Goal: Information Seeking & Learning: Find specific fact

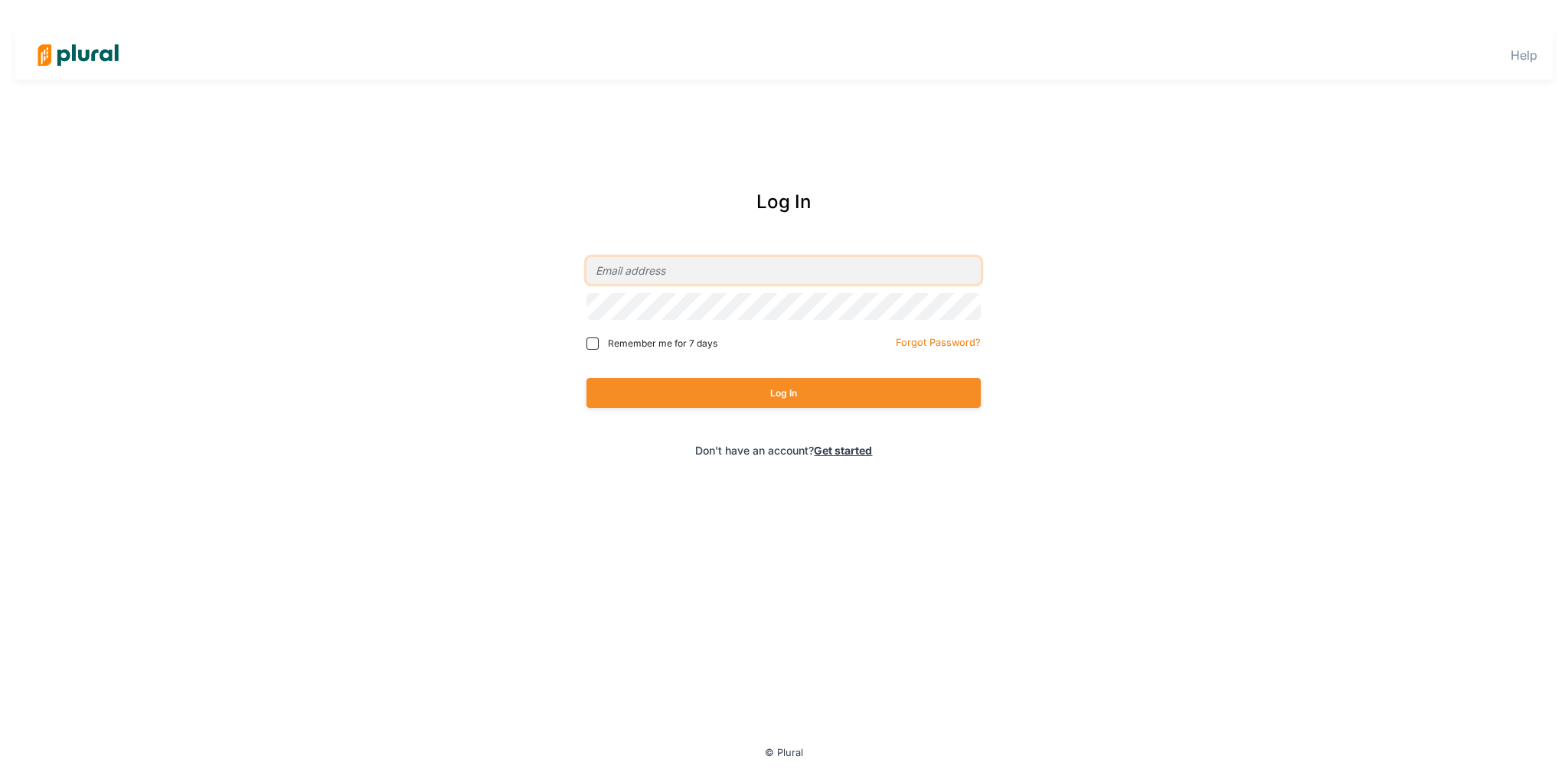
click at [763, 261] on input "email" at bounding box center [783, 270] width 394 height 27
type input "[PERSON_NAME][EMAIL_ADDRESS][DOMAIN_NAME]"
click at [744, 320] on div at bounding box center [783, 307] width 394 height 36
click at [586, 378] on button "Log In" at bounding box center [783, 392] width 394 height 30
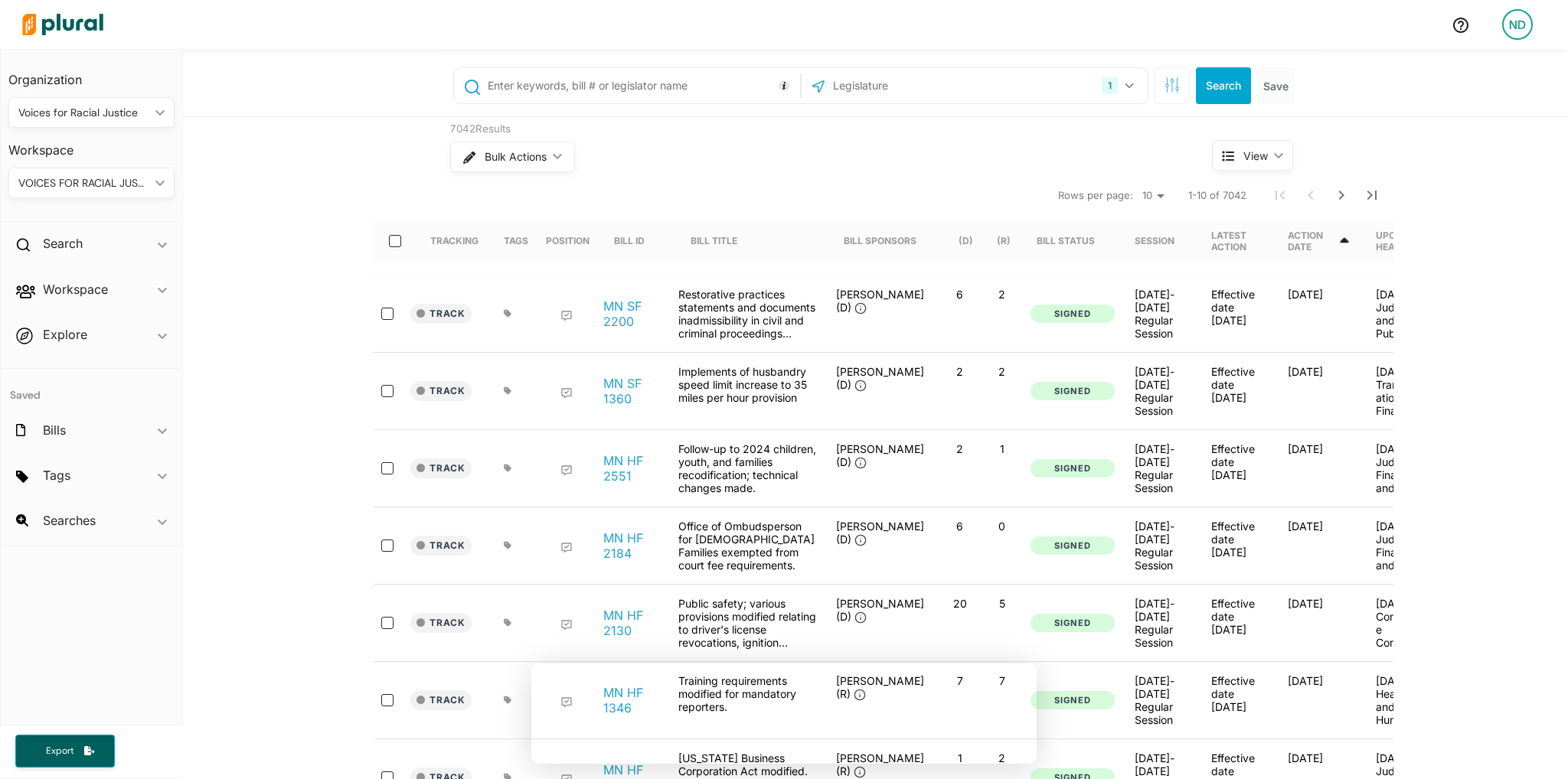
click at [610, 80] on input "text" at bounding box center [641, 86] width 310 height 29
click at [154, 488] on div "Tags ic_keyboard_arrow_down" at bounding box center [91, 479] width 181 height 41
click at [161, 431] on icon "ic_keyboard_arrow_down" at bounding box center [162, 432] width 9 height 7
click at [96, 419] on div "Bills ic_keyboard_arrow_down" at bounding box center [91, 434] width 181 height 41
click at [134, 107] on div "Voices for Racial Justice" at bounding box center [83, 113] width 131 height 16
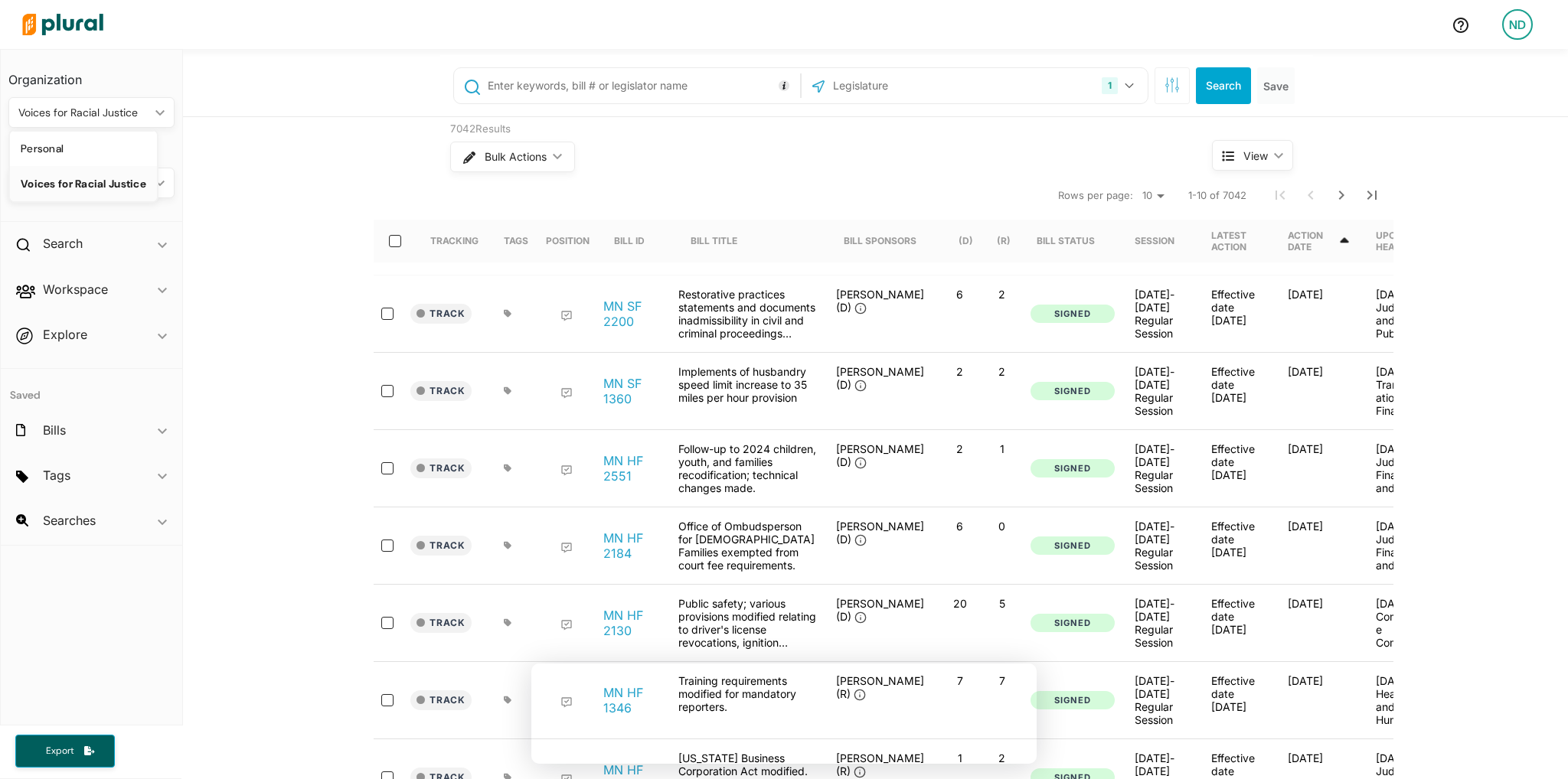
click at [226, 127] on div "7042 Results Bulk Actions ic_keyboard_arrow_down View ic_keyboard_arrow_down Tr…" at bounding box center [876, 582] width 1385 height 931
click at [49, 438] on div "Bills ic_keyboard_arrow_down" at bounding box center [91, 434] width 181 height 41
click at [53, 564] on h2 "Tags" at bounding box center [57, 564] width 28 height 17
click at [104, 510] on span "2025 Bills to follow" at bounding box center [90, 511] width 94 height 14
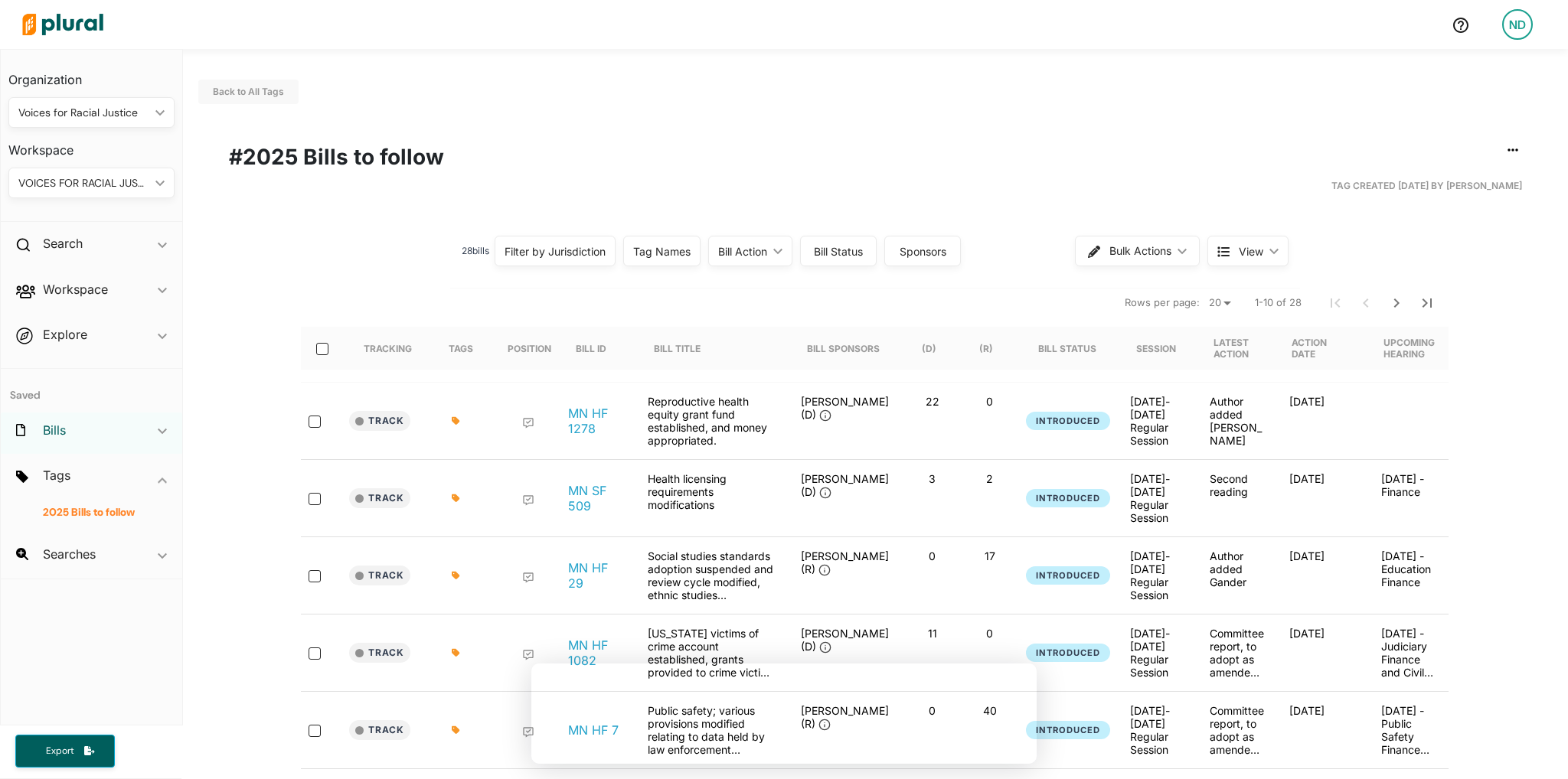
click at [59, 427] on h2 "Bills" at bounding box center [54, 430] width 23 height 17
click at [61, 573] on div "Tags ic_keyboard_arrow_down" at bounding box center [91, 566] width 181 height 41
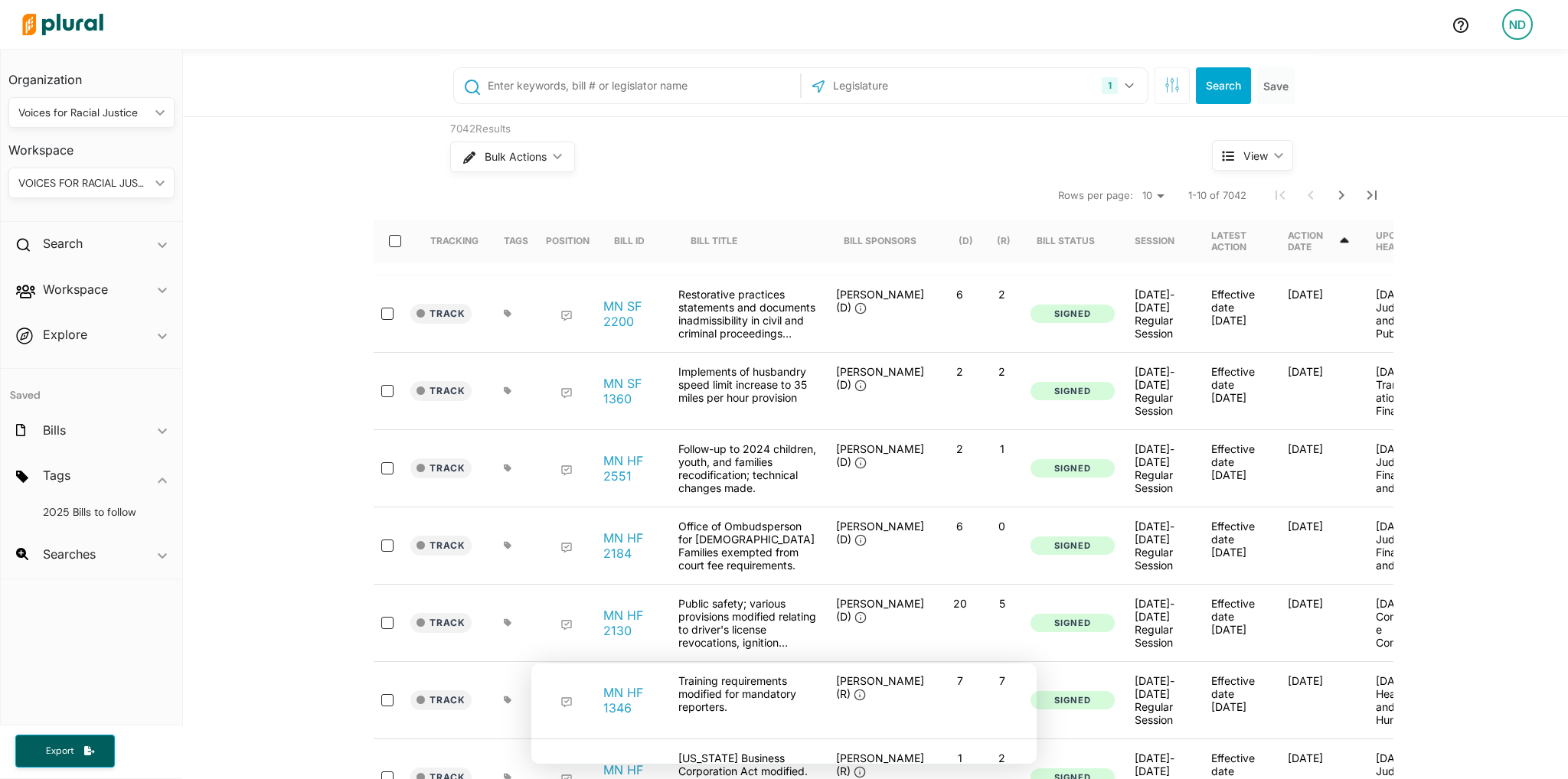
click at [585, 92] on input "text" at bounding box center [641, 86] width 310 height 29
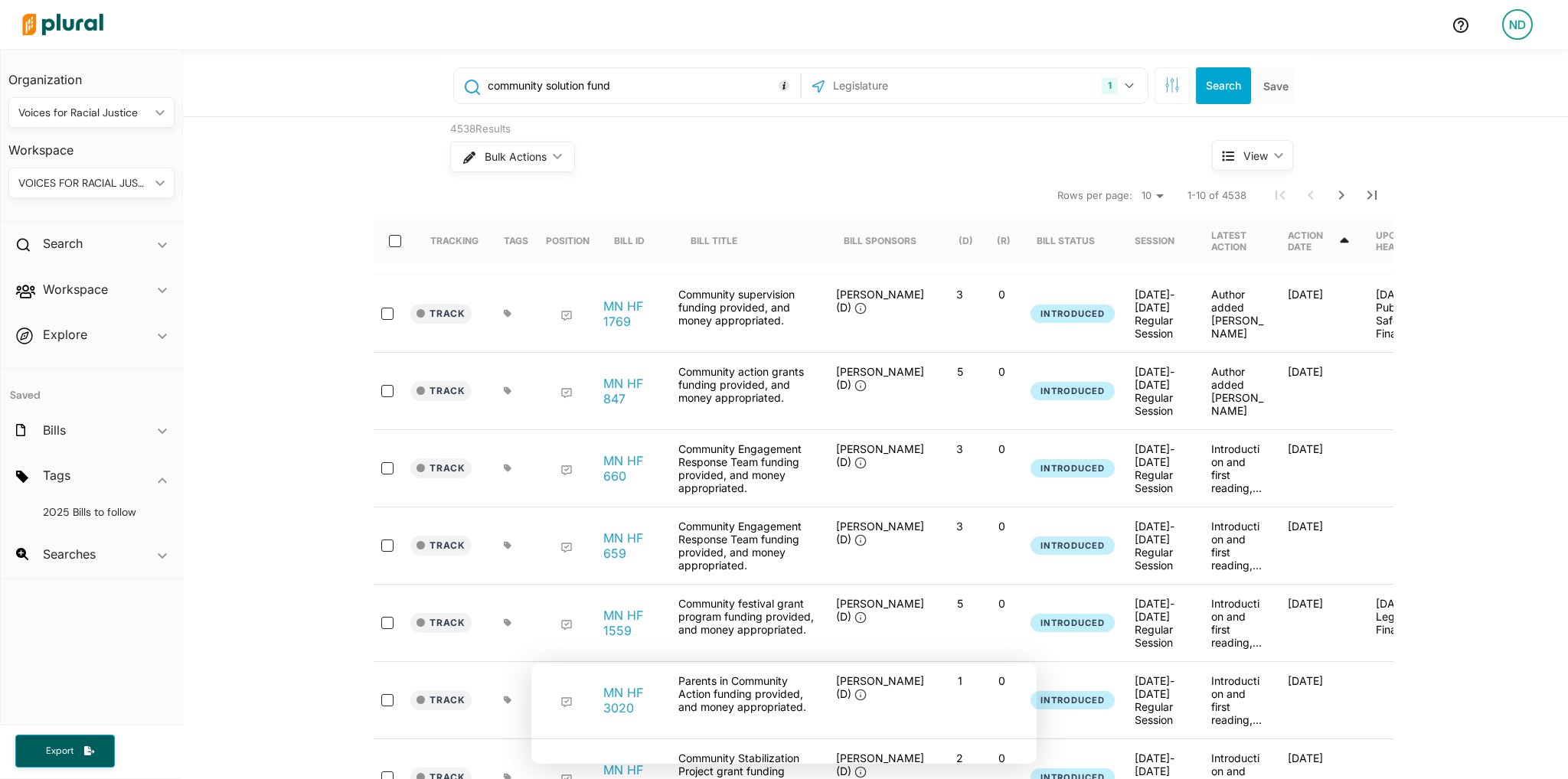
click at [641, 92] on input "community solution fund" at bounding box center [641, 86] width 310 height 29
type input "community solution fund"
click at [1174, 88] on button "button" at bounding box center [1171, 86] width 35 height 37
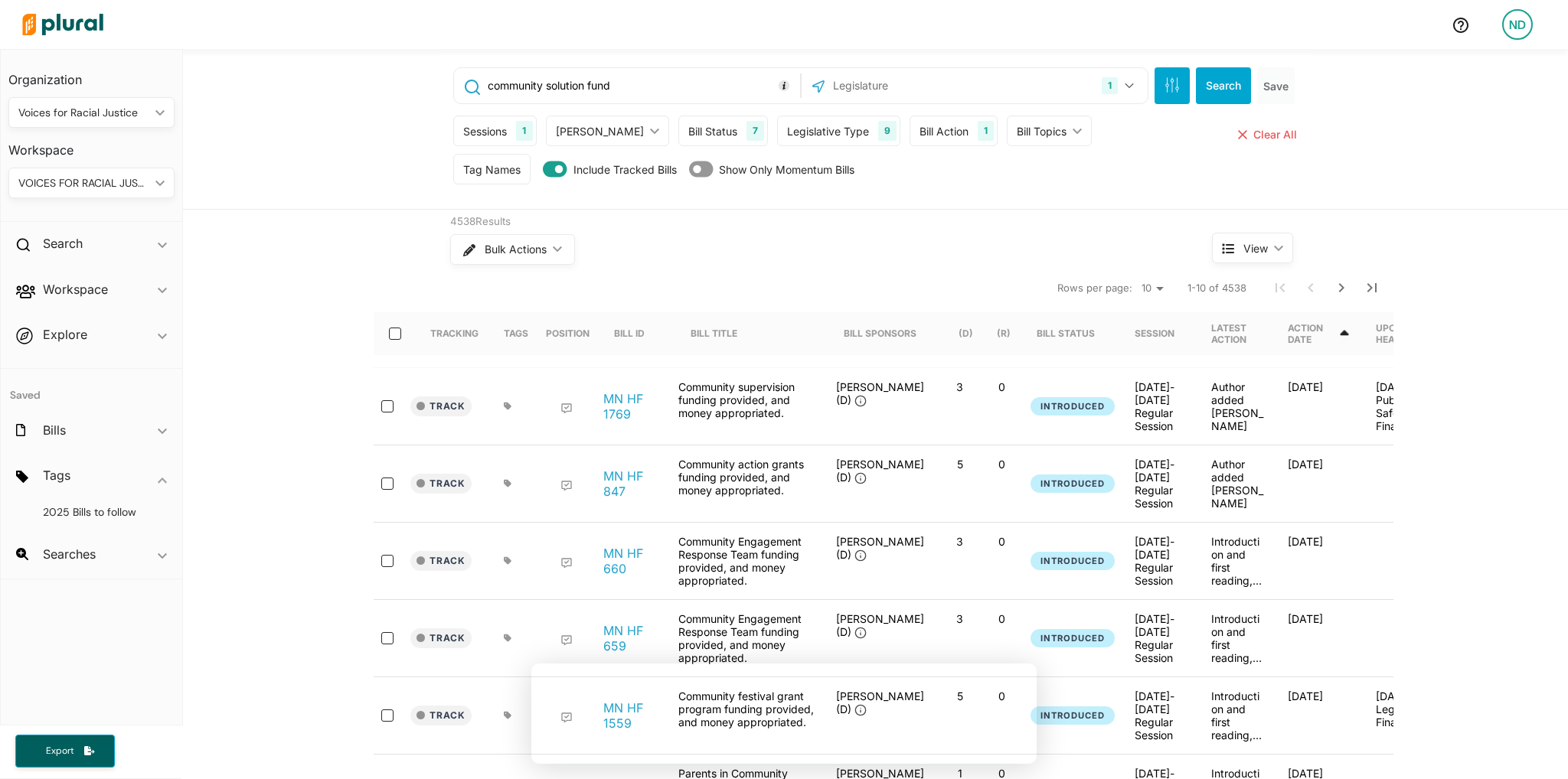
click at [787, 134] on div "Legislative Type" at bounding box center [828, 132] width 82 height 16
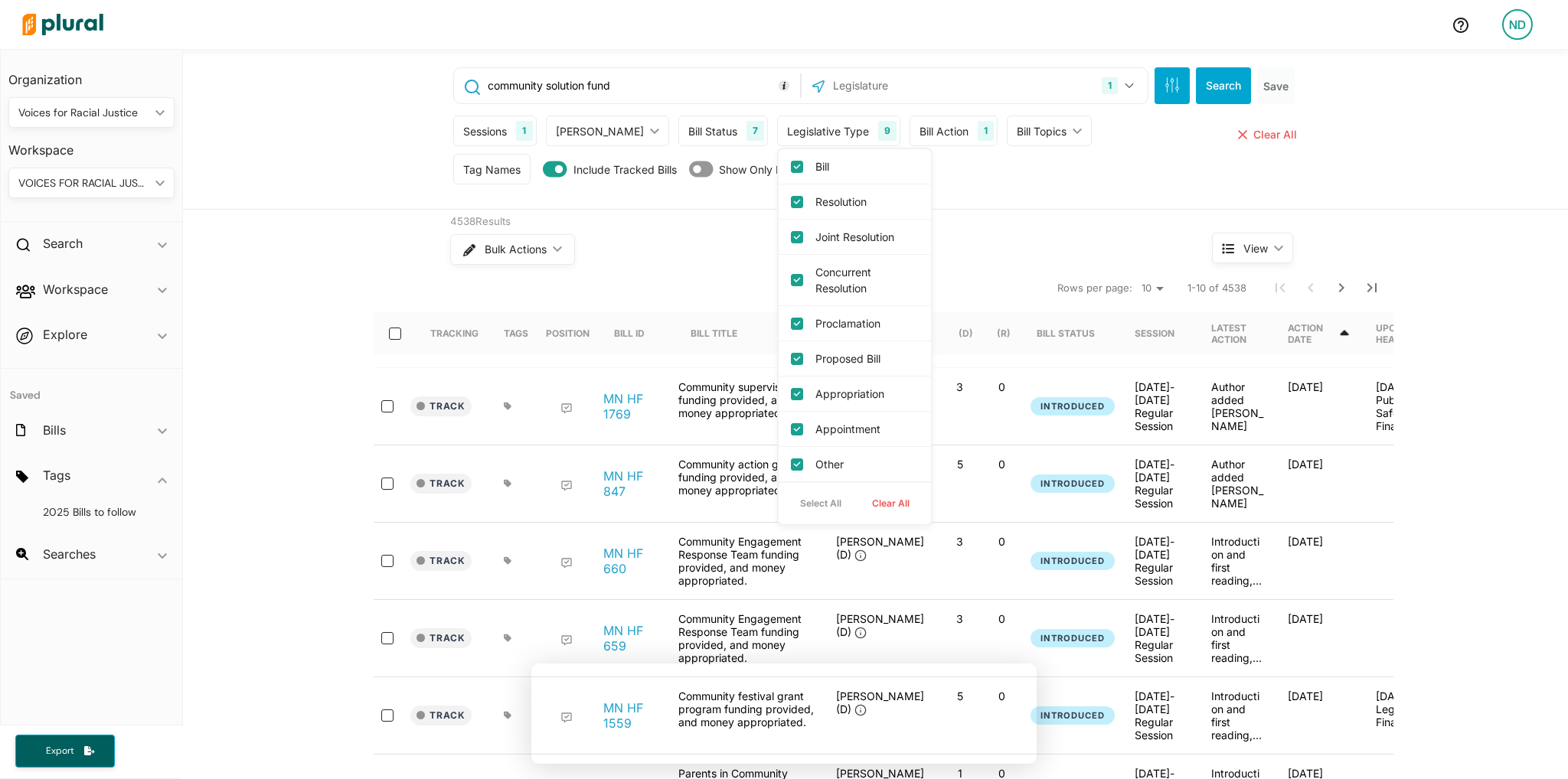
click at [747, 130] on div "7" at bounding box center [756, 131] width 18 height 20
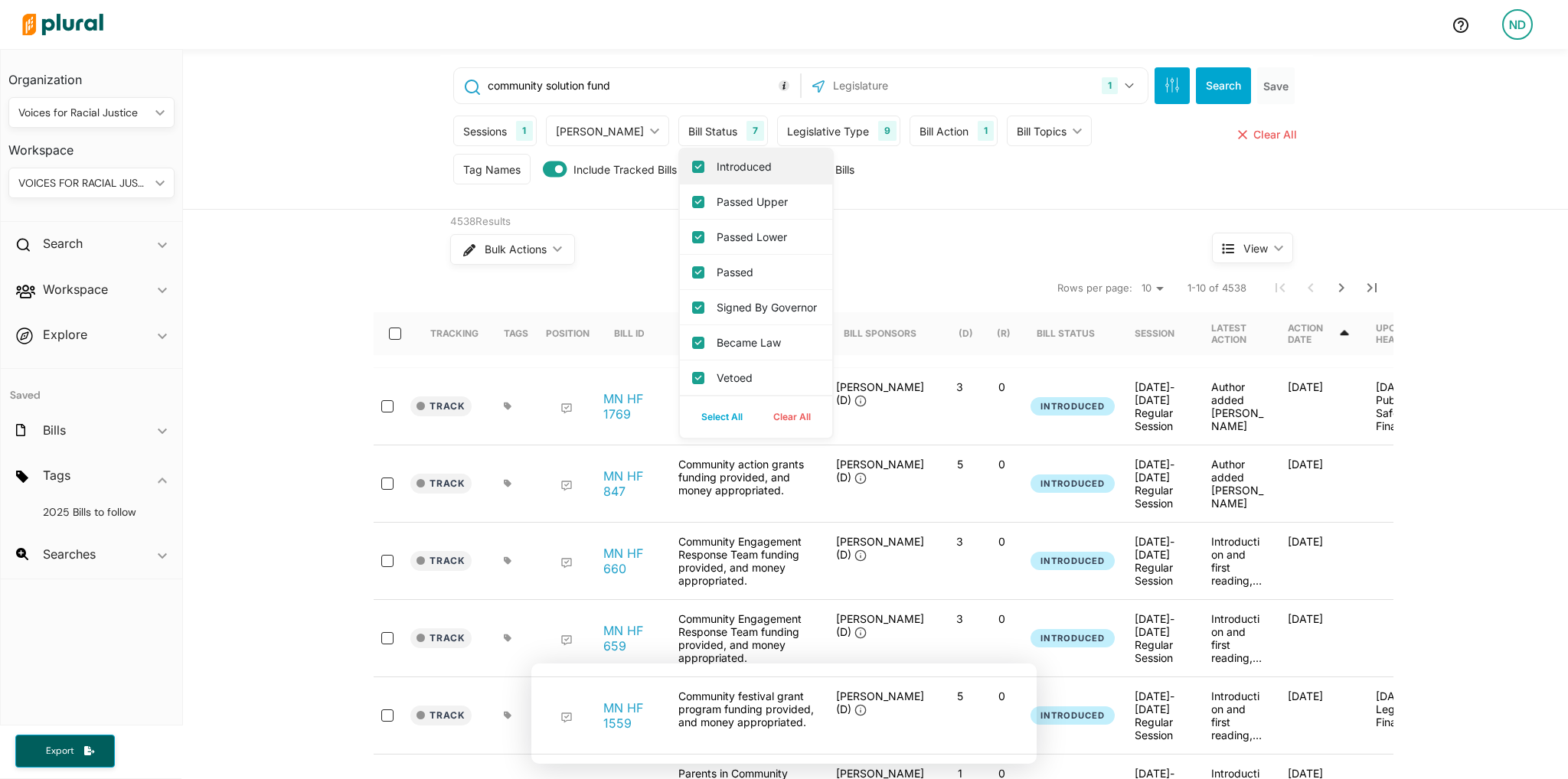
click at [692, 170] on input "Introduced" at bounding box center [698, 167] width 13 height 13
checkbox input "false"
click at [692, 205] on input "Passed Upper" at bounding box center [698, 202] width 13 height 13
checkbox input "false"
click at [692, 234] on input "Passed Lower" at bounding box center [698, 237] width 13 height 13
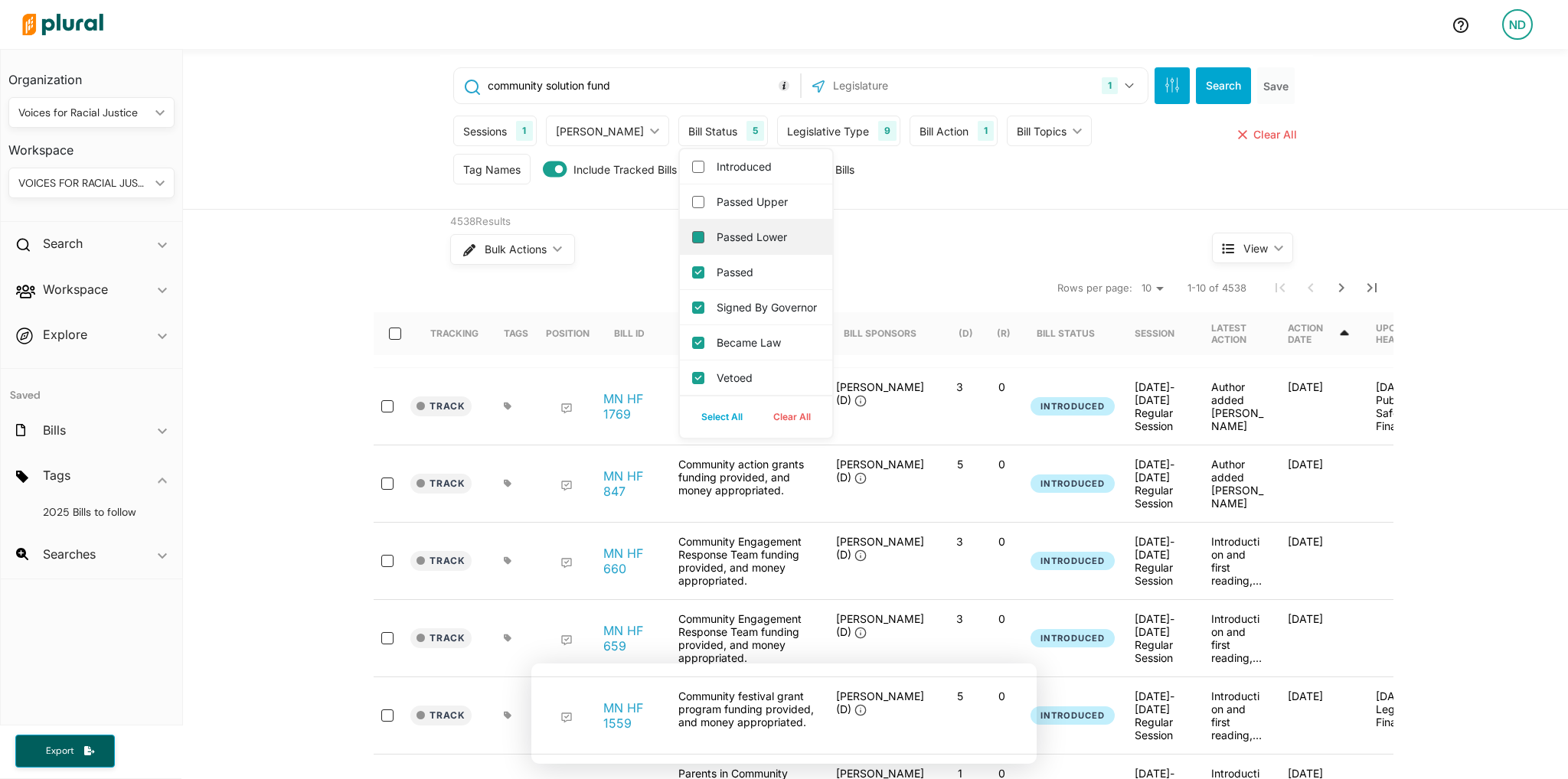
checkbox input "false"
click at [680, 288] on div "Passed" at bounding box center [756, 272] width 152 height 35
click at [1228, 79] on button "Search" at bounding box center [1223, 86] width 55 height 37
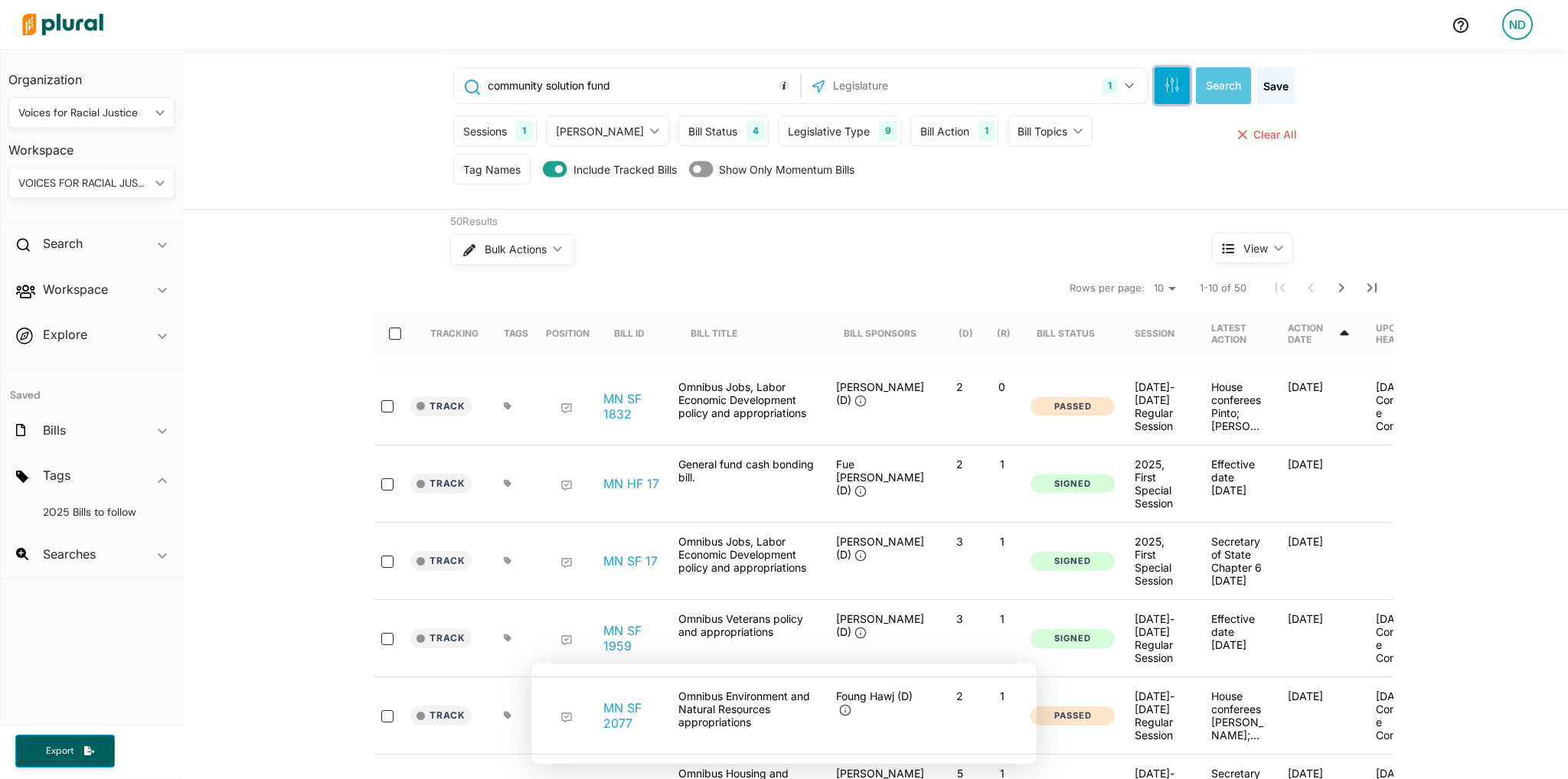
click at [1172, 88] on icon "button" at bounding box center [1172, 87] width 1 height 11
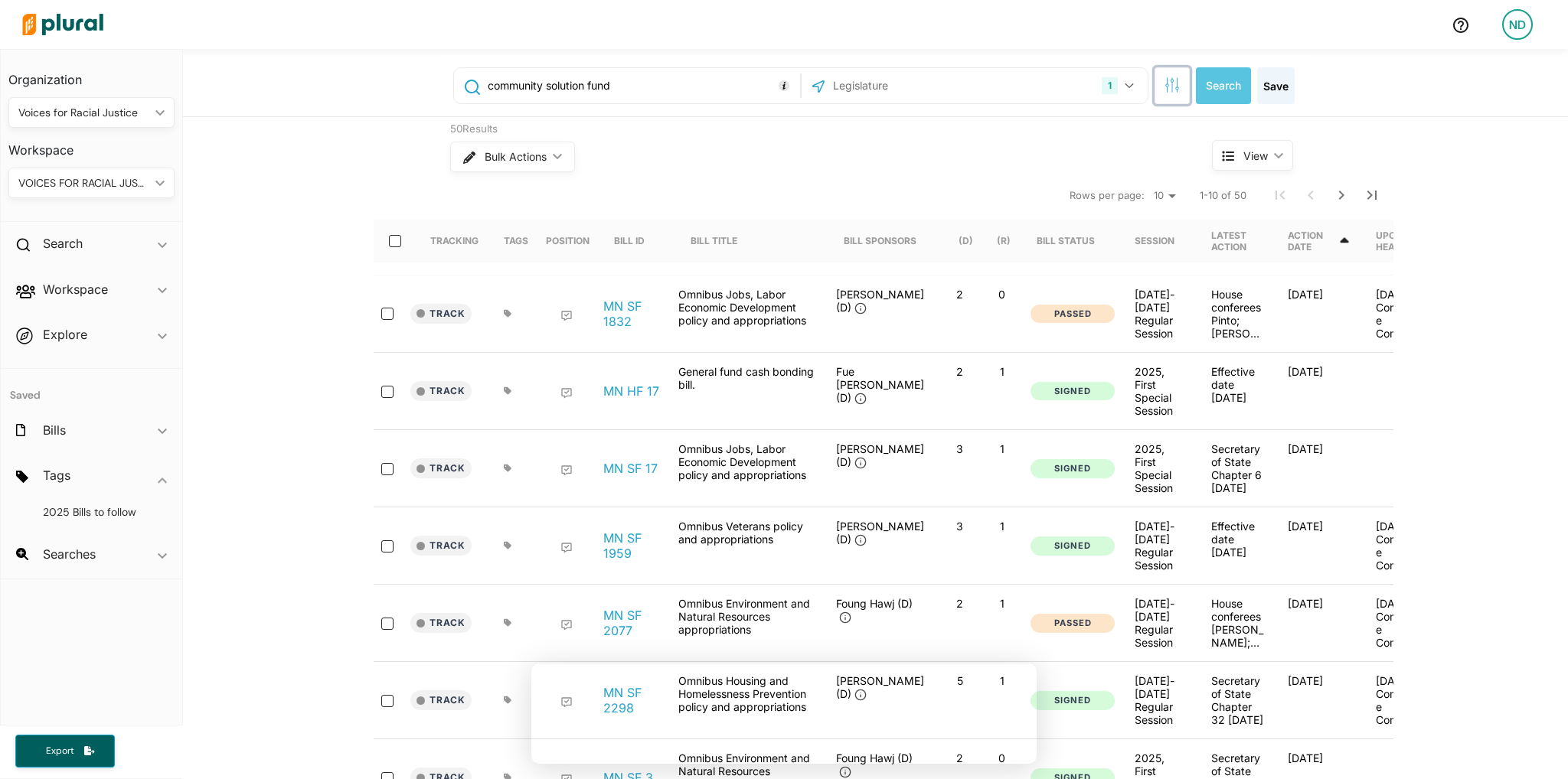
click at [1172, 88] on icon "button" at bounding box center [1172, 87] width 1 height 11
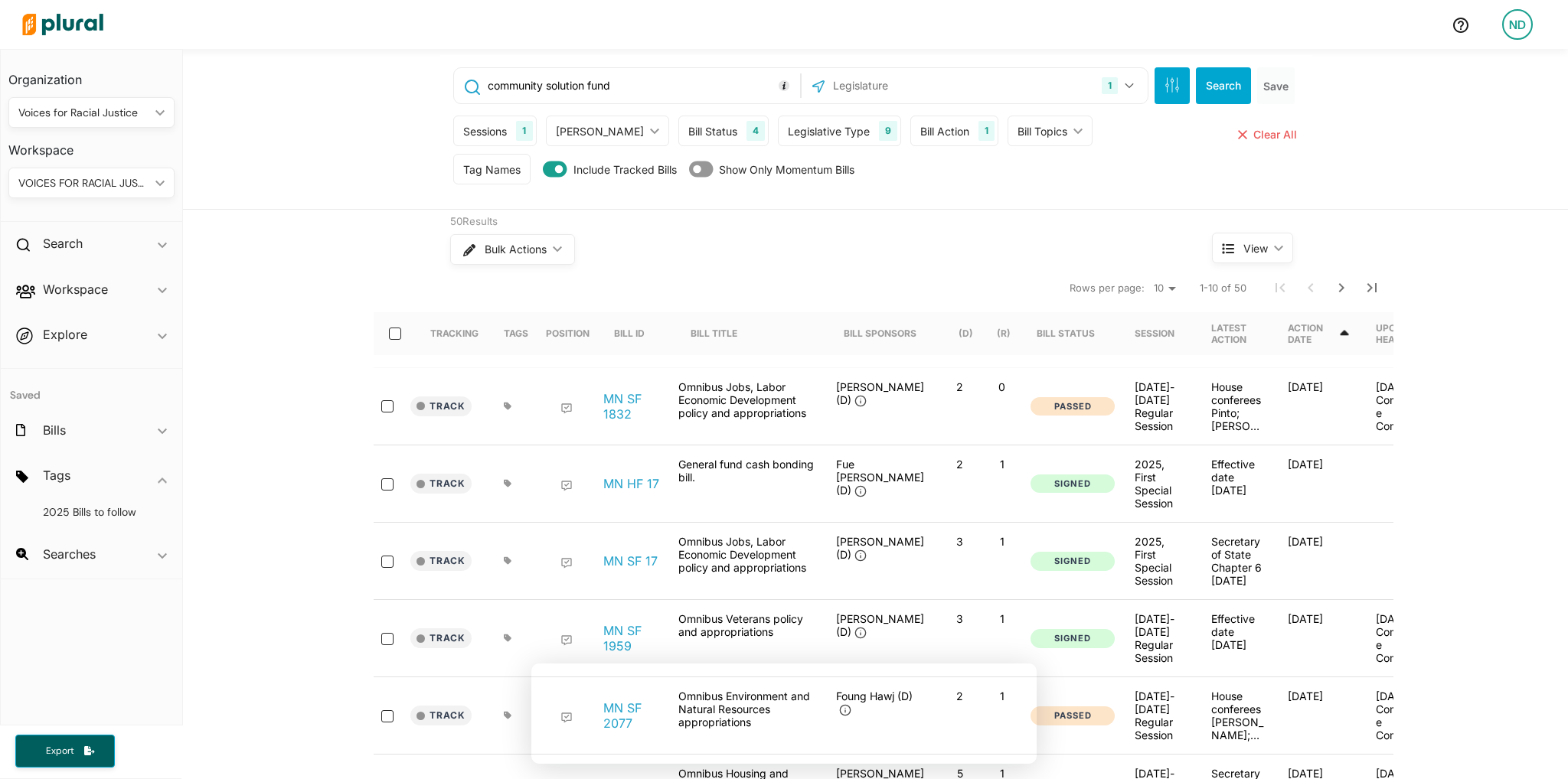
click at [1017, 133] on div "Bill Topics" at bounding box center [1041, 132] width 50 height 16
click at [915, 120] on div "Bill Action 1" at bounding box center [954, 131] width 88 height 31
click at [830, 129] on div "Legislative Type 9" at bounding box center [839, 131] width 124 height 31
click at [920, 132] on div "Bill Action" at bounding box center [944, 132] width 49 height 16
click at [1037, 265] on input "text" at bounding box center [1084, 272] width 94 height 30
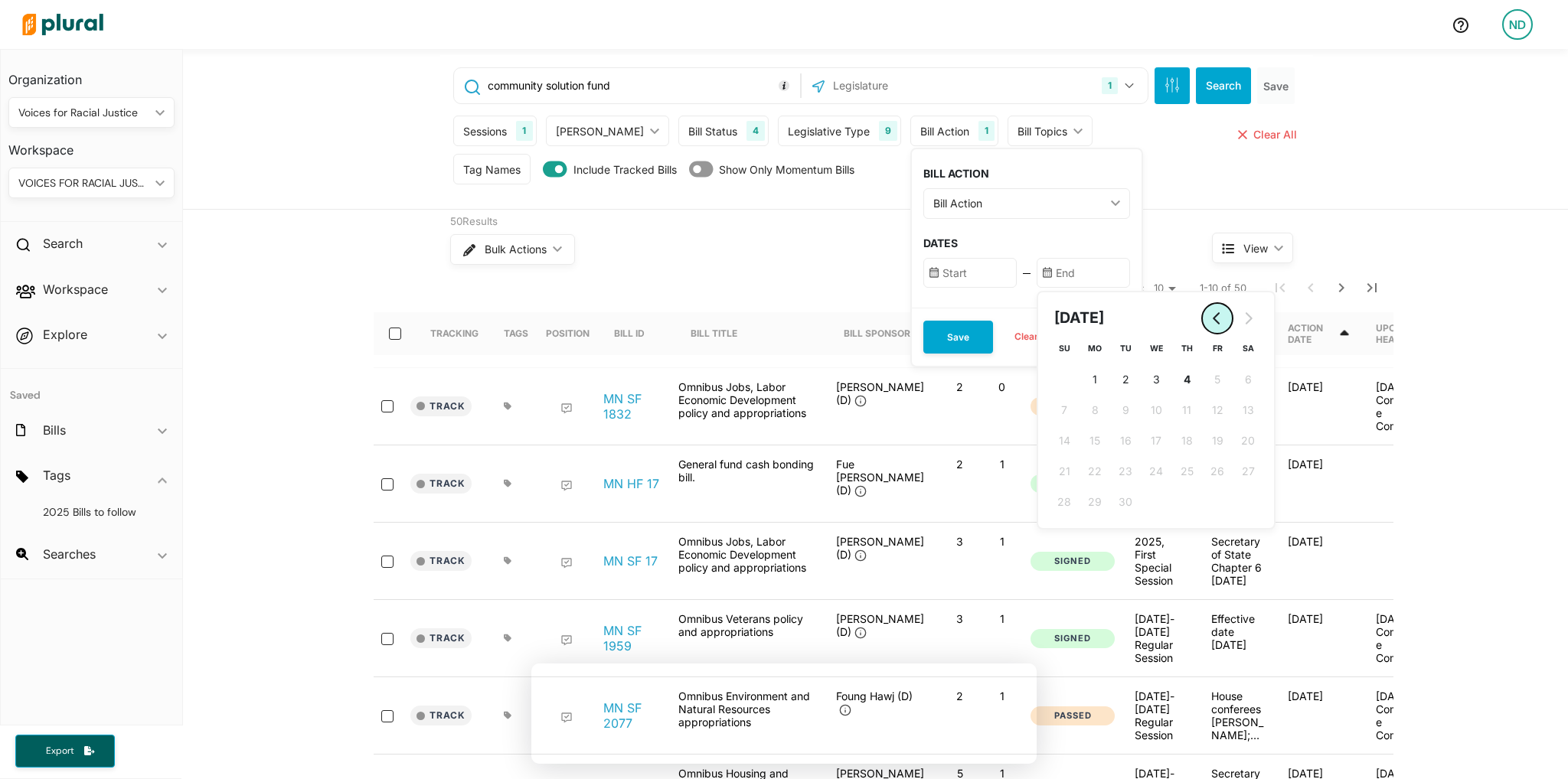
click at [1202, 319] on button "Go to previous month" at bounding box center [1217, 318] width 31 height 31
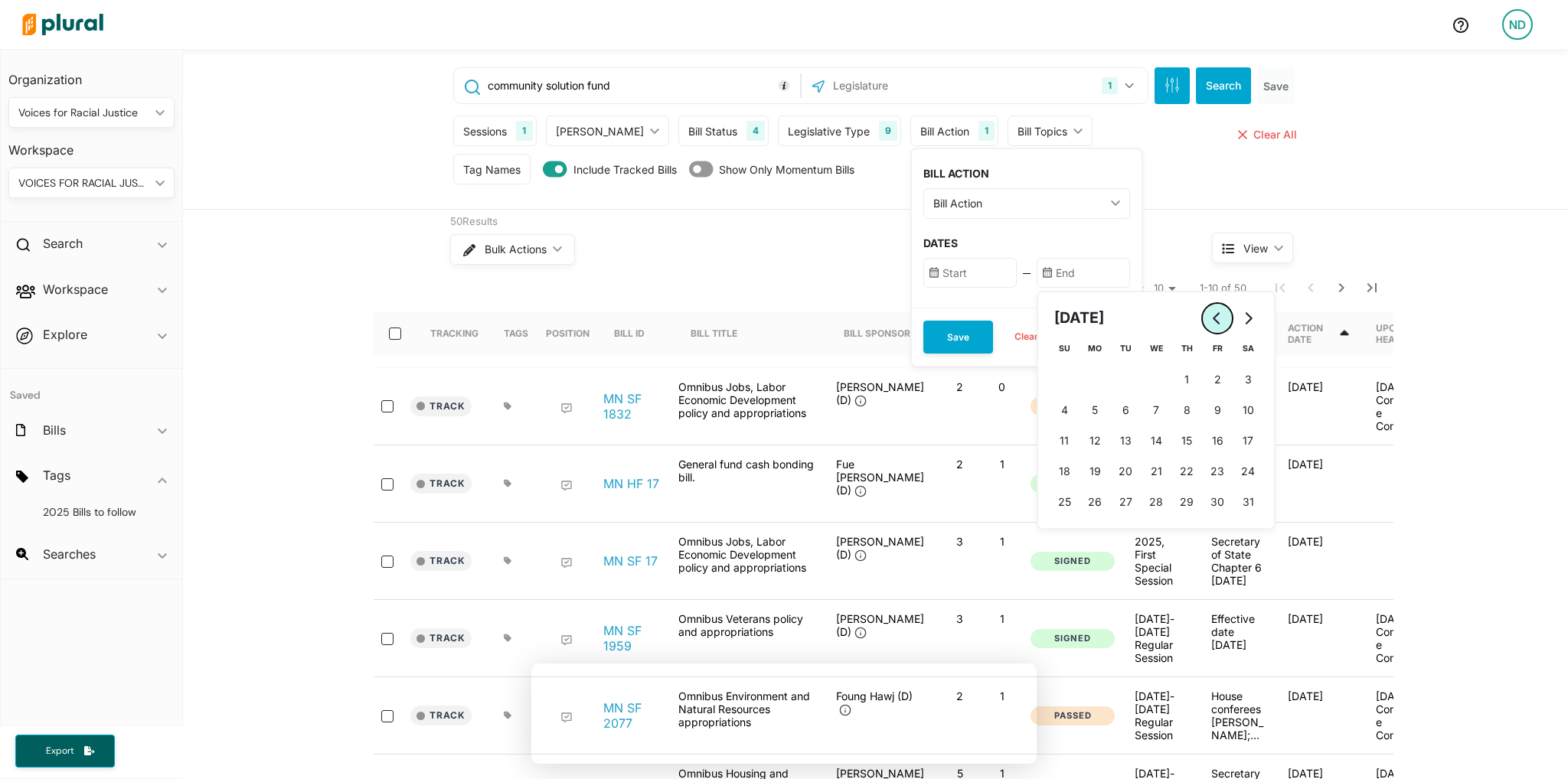
click at [1202, 319] on button "Go to previous month" at bounding box center [1217, 318] width 31 height 31
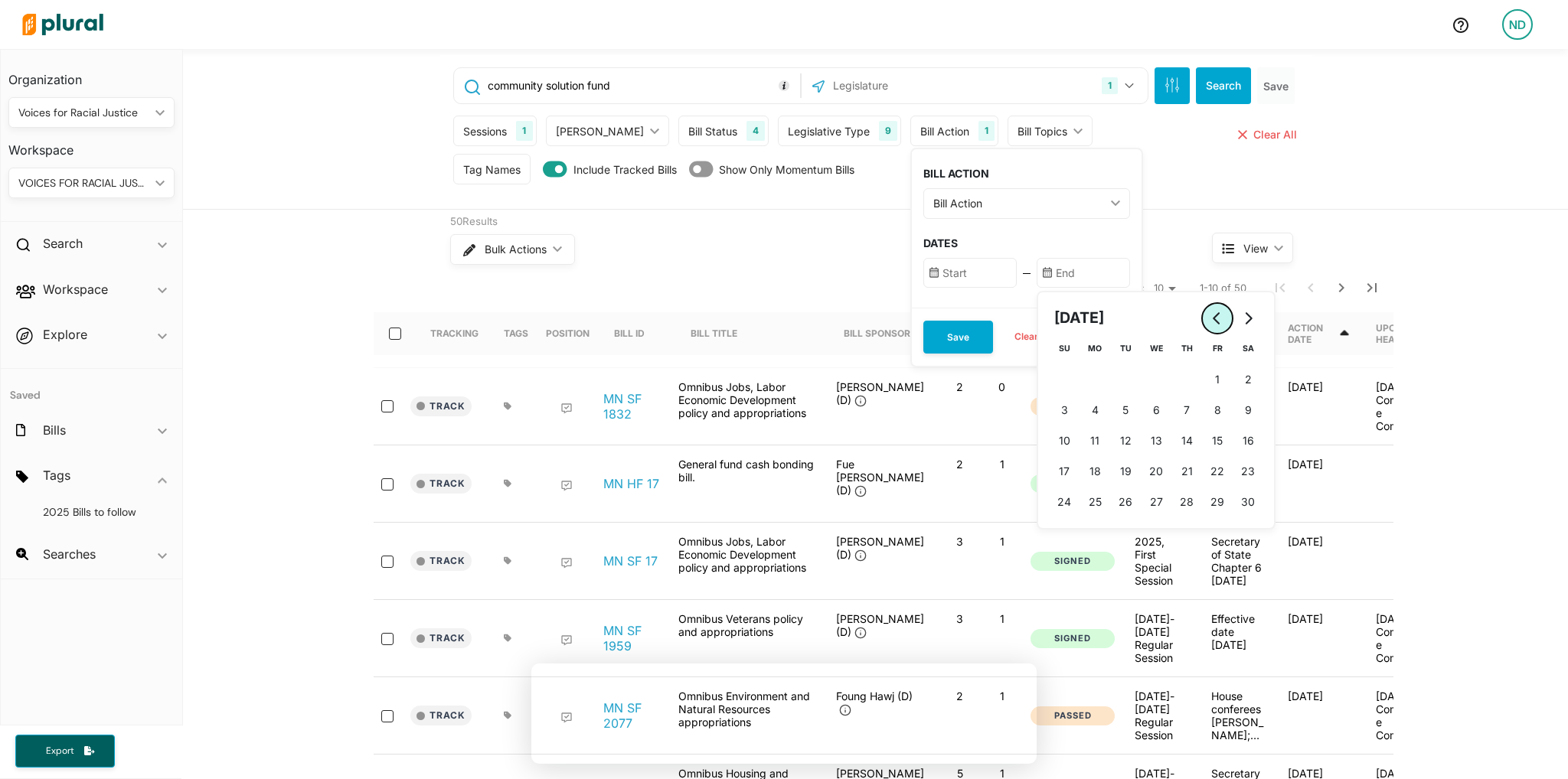
click at [1202, 319] on button "Go to previous month" at bounding box center [1217, 318] width 31 height 31
click at [1110, 427] on button "17 [DATE] ([DATE])" at bounding box center [1125, 441] width 31 height 31
type input "[DATE]"
click at [930, 339] on button "Save" at bounding box center [958, 337] width 69 height 33
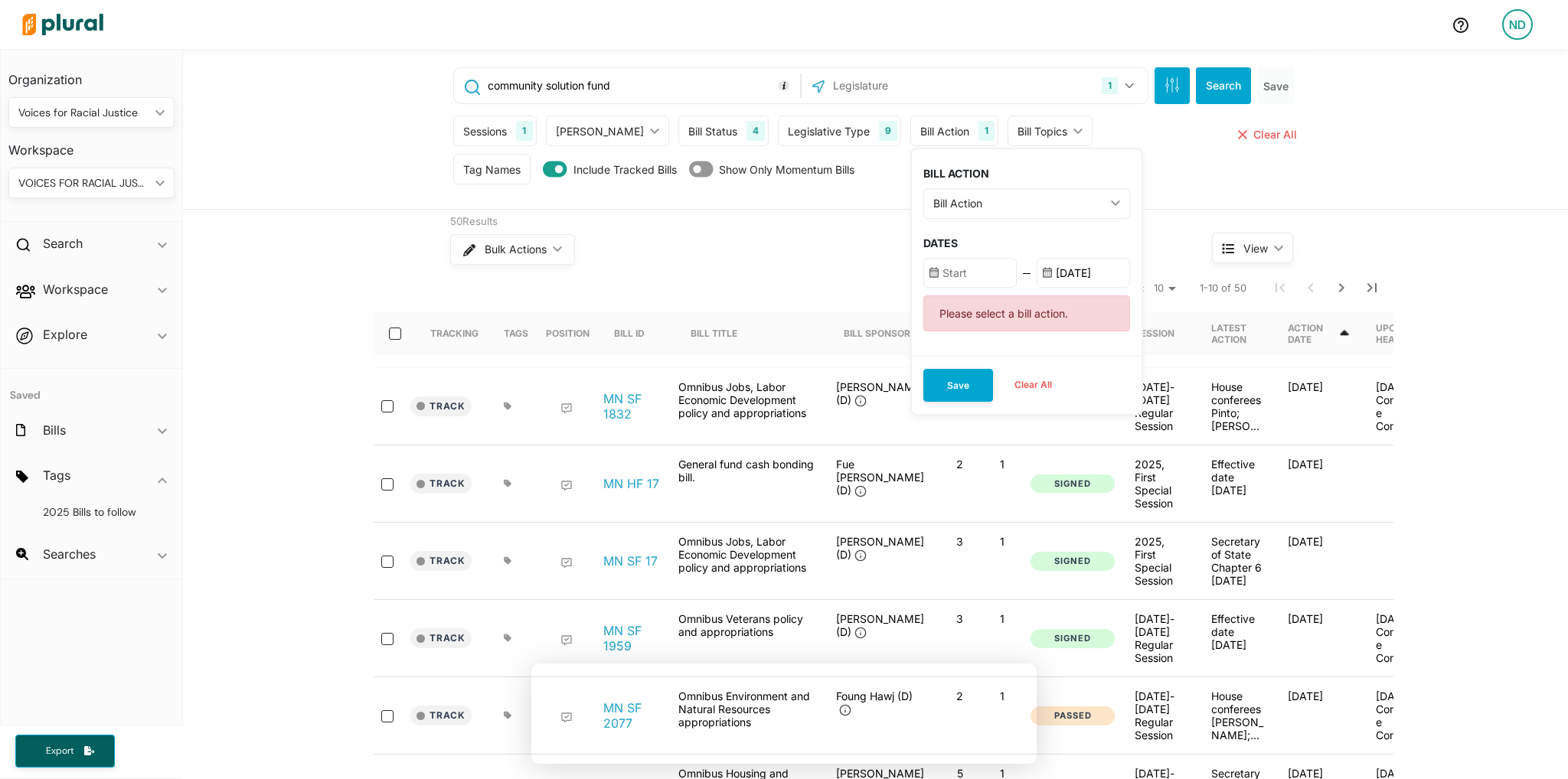
click at [986, 235] on div "BILL ACTION Bill Action ic_keyboard_arrow_down First Action Latest Action Any A…" at bounding box center [1026, 252] width 230 height 206
click at [1265, 133] on span "Clear All" at bounding box center [1275, 134] width 43 height 13
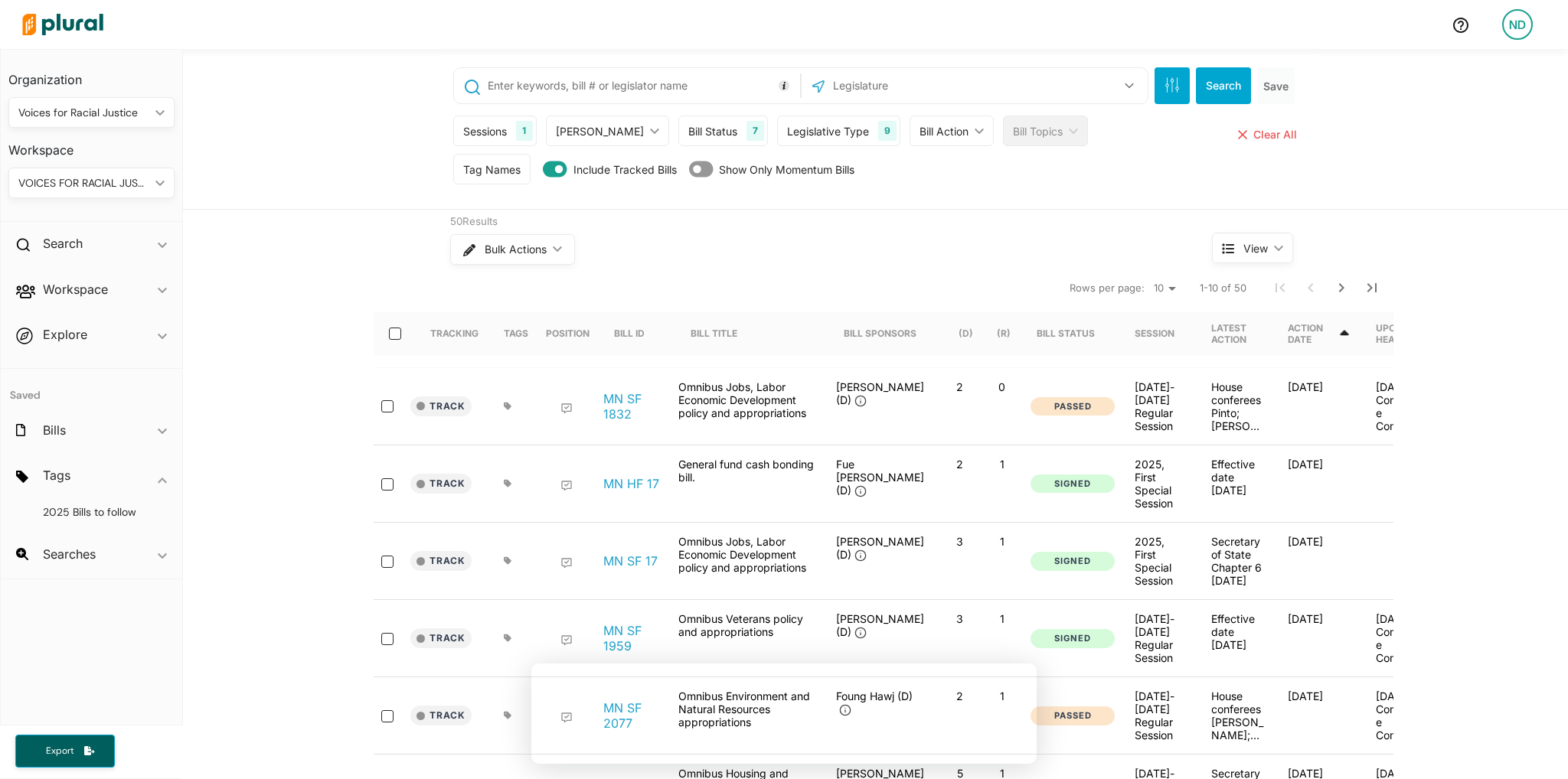
click at [691, 96] on input "text" at bounding box center [641, 86] width 310 height 29
paste input "SF 2995"
type input "SF 2995"
click at [1226, 90] on button "Search" at bounding box center [1223, 86] width 55 height 37
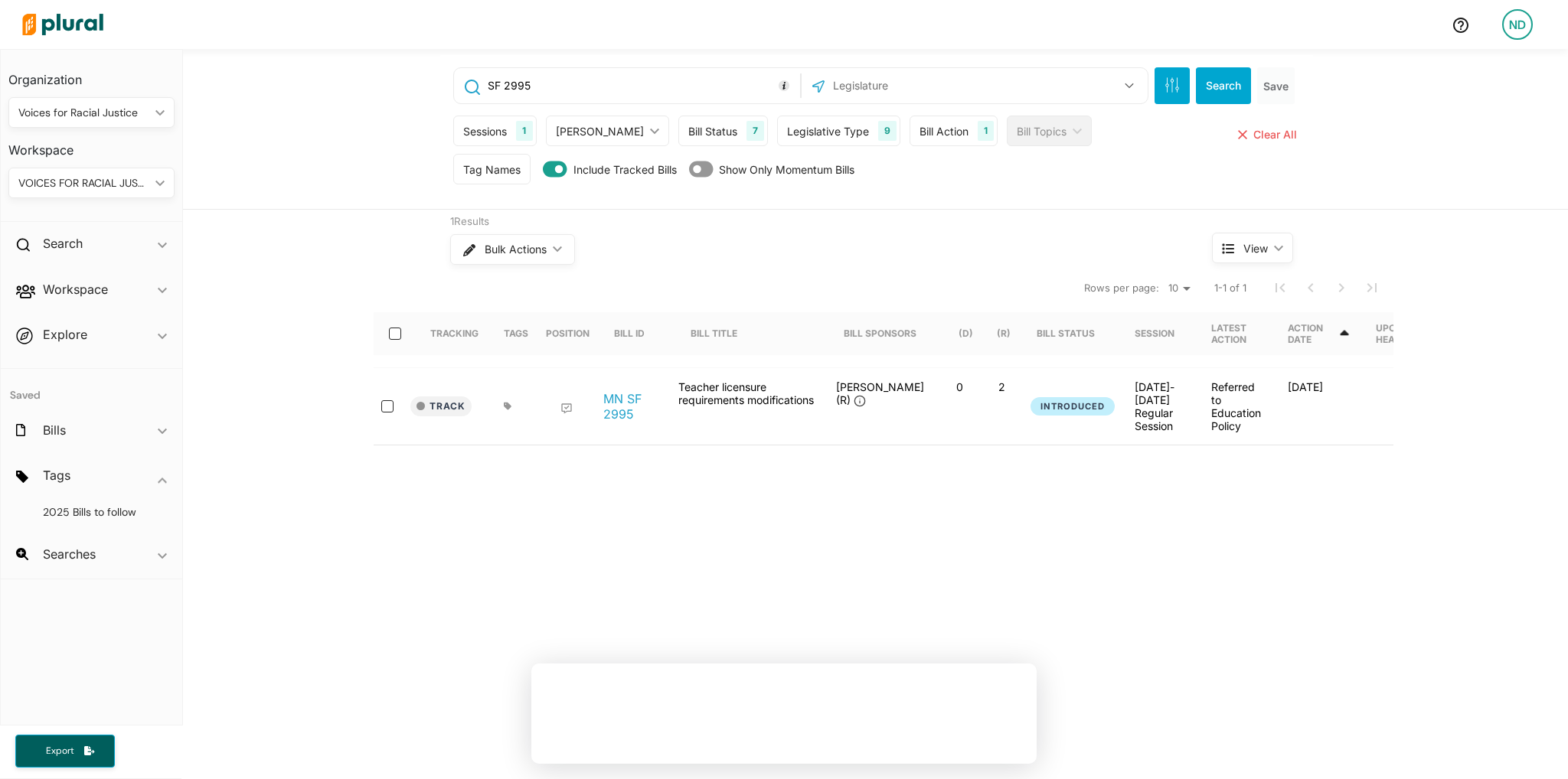
click at [823, 134] on div "Legislative Type" at bounding box center [828, 132] width 82 height 16
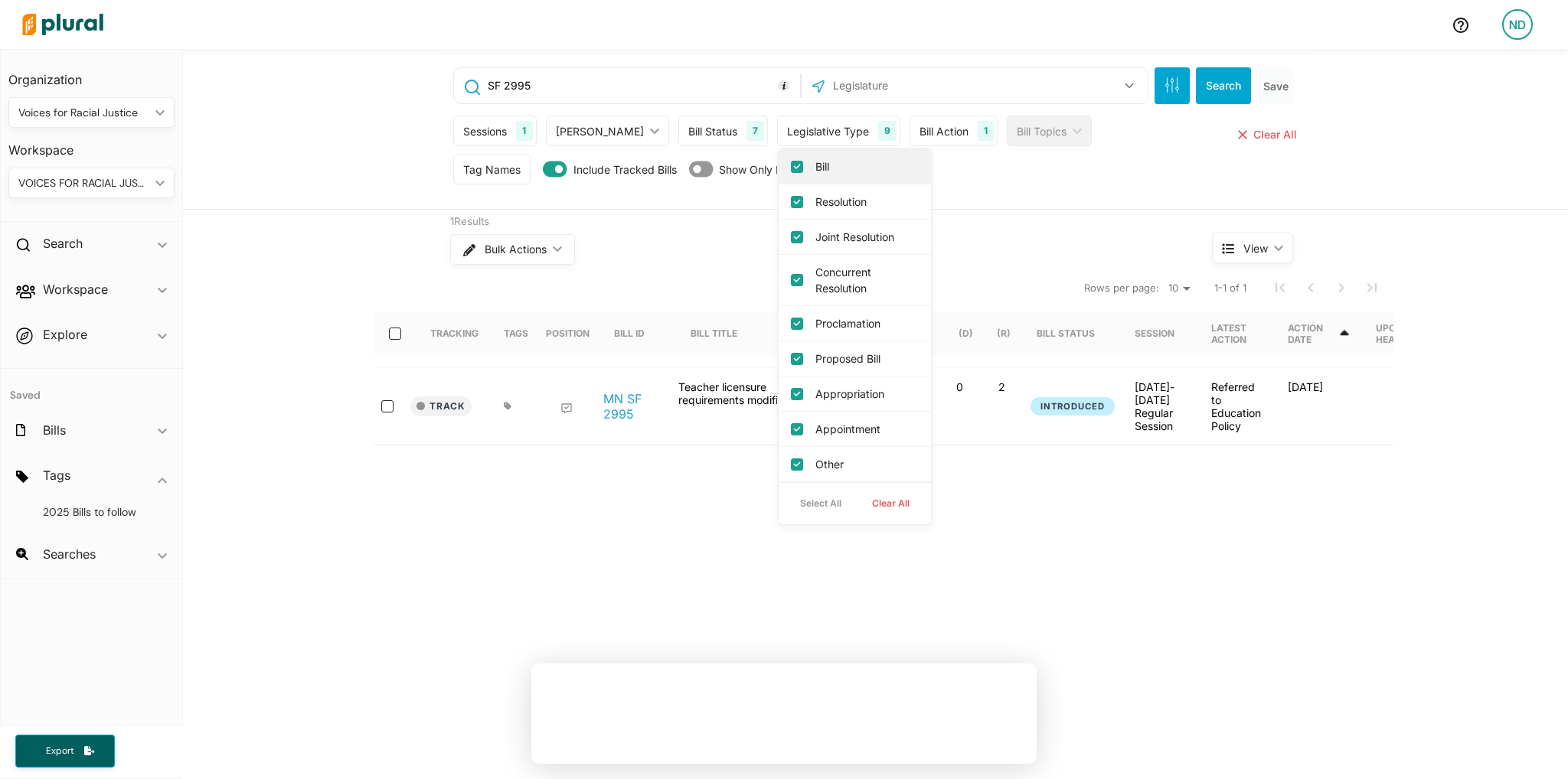
click at [791, 162] on input "Bill" at bounding box center [797, 167] width 13 height 13
checkbox input "false"
click at [778, 215] on div "Resolution" at bounding box center [854, 202] width 152 height 35
click at [791, 205] on input "Resolution" at bounding box center [797, 202] width 13 height 13
checkbox input "false"
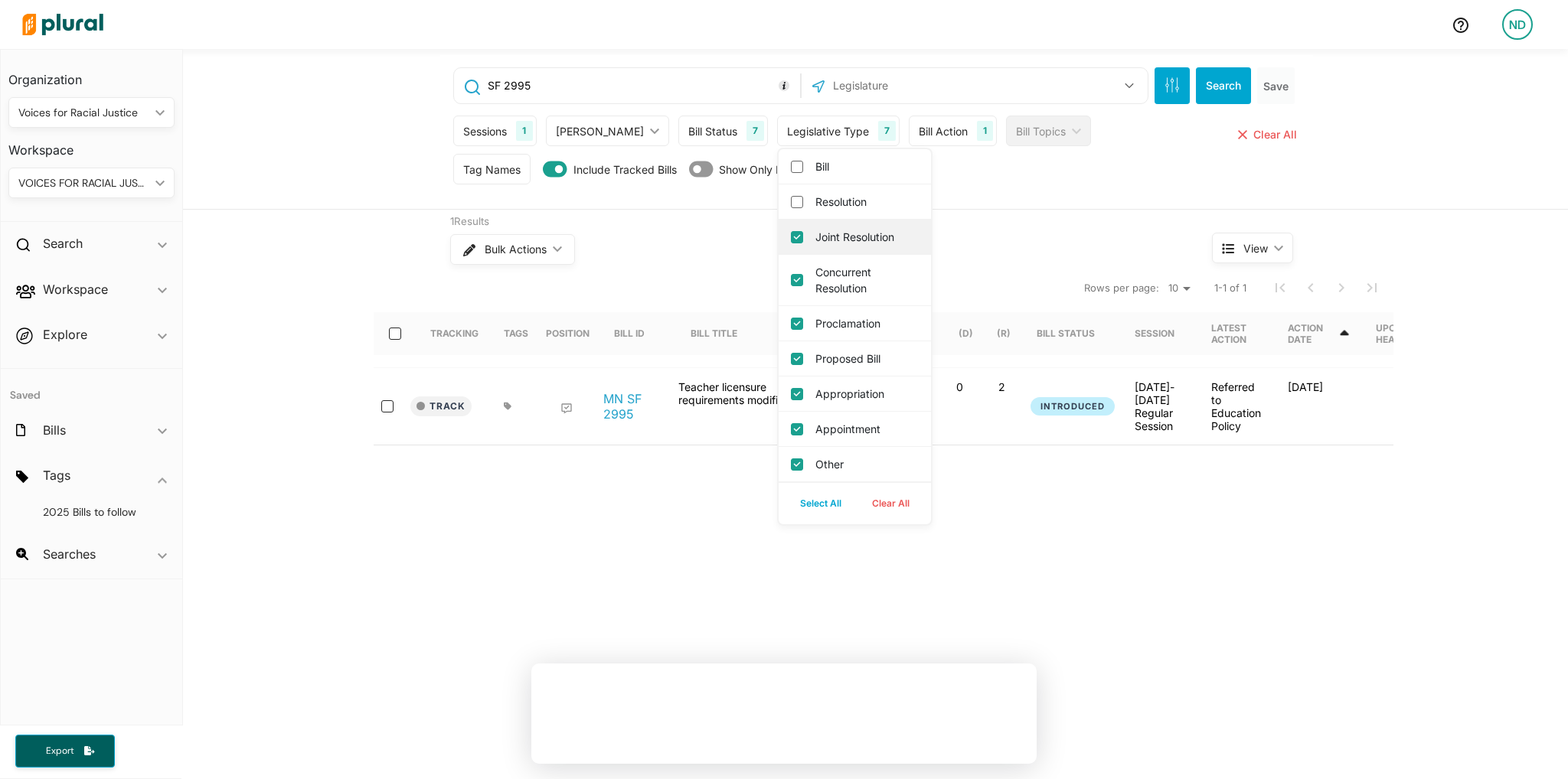
click at [778, 252] on div "Joint Resolution" at bounding box center [854, 237] width 152 height 35
click at [778, 286] on div "Concurrent Resolution" at bounding box center [854, 280] width 152 height 51
drag, startPoint x: 754, startPoint y: 242, endPoint x: 756, endPoint y: 252, distance: 10.2
click at [778, 241] on div "Joint Resolution" at bounding box center [854, 237] width 152 height 35
click at [791, 240] on input "Joint Resolution" at bounding box center [797, 237] width 13 height 13
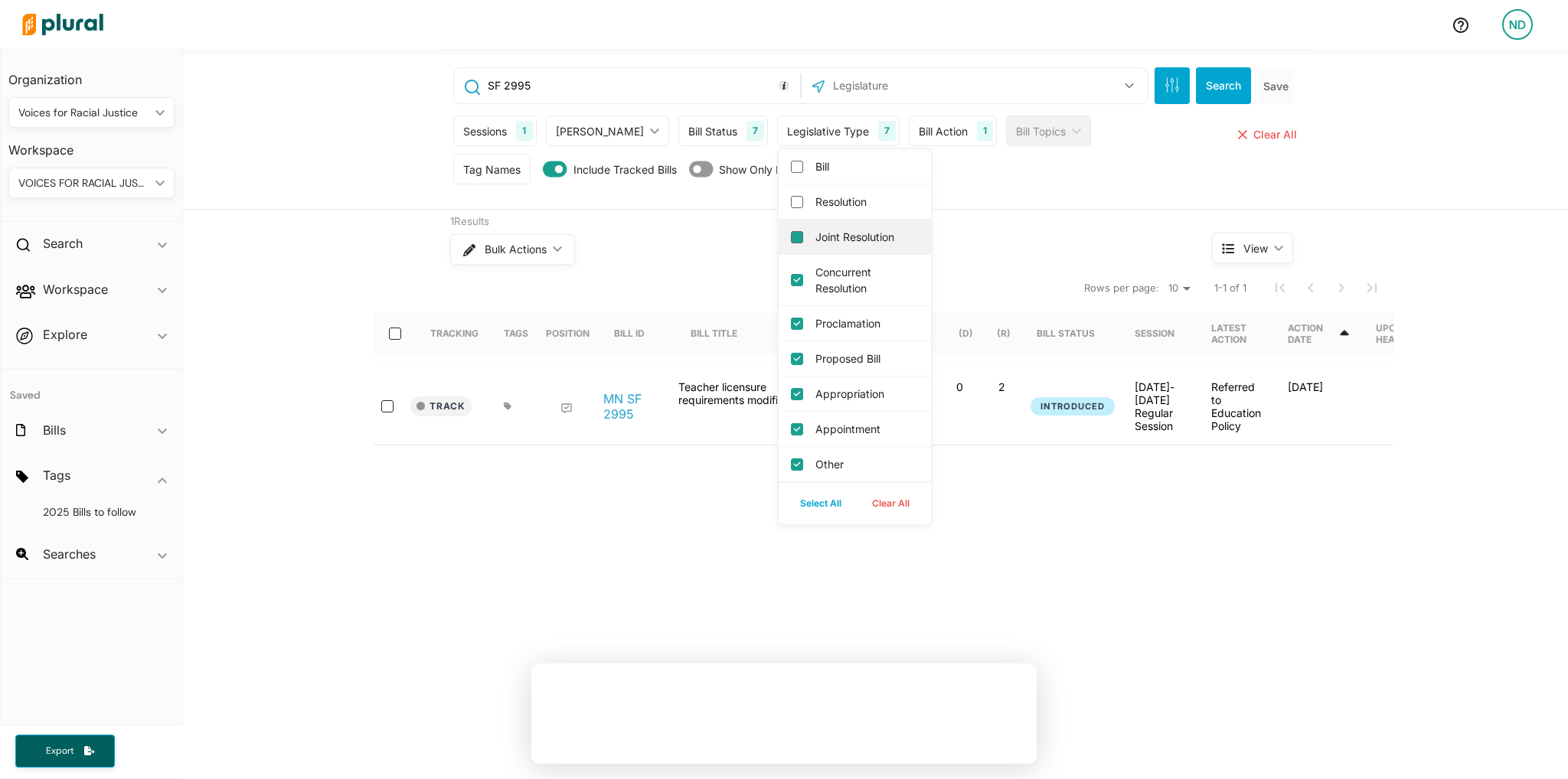
checkbox input "false"
click at [791, 280] on input "Concurrent Resolution" at bounding box center [797, 280] width 13 height 13
checkbox input "false"
click at [791, 320] on input "Proclamation" at bounding box center [797, 324] width 13 height 13
checkbox input "false"
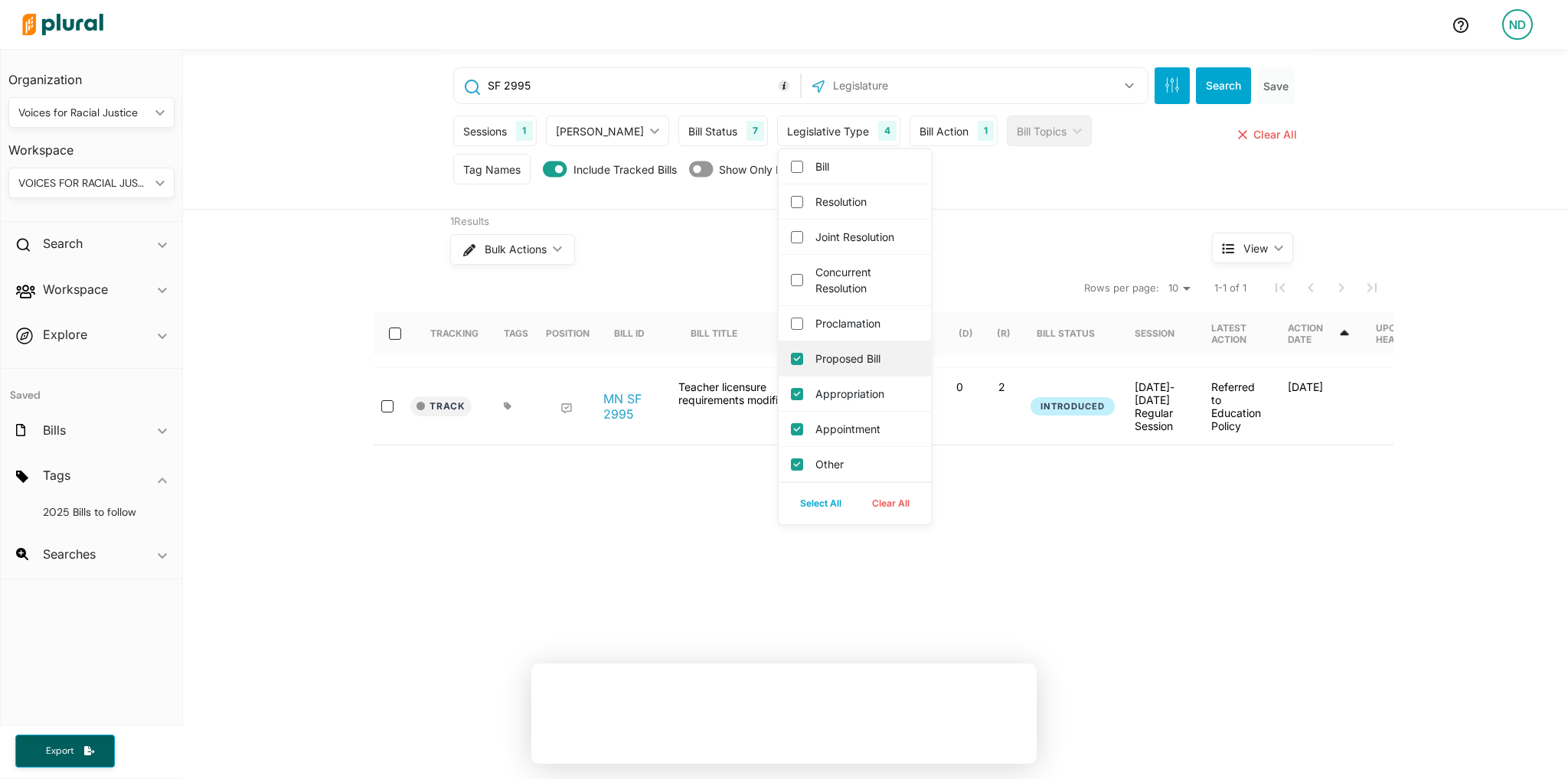
click at [791, 358] on input "Proposed Bill" at bounding box center [797, 359] width 13 height 13
checkbox input "false"
click at [778, 399] on div "Appropriation" at bounding box center [854, 394] width 152 height 35
click at [791, 429] on input "Appointment" at bounding box center [797, 429] width 13 height 13
checkbox input "false"
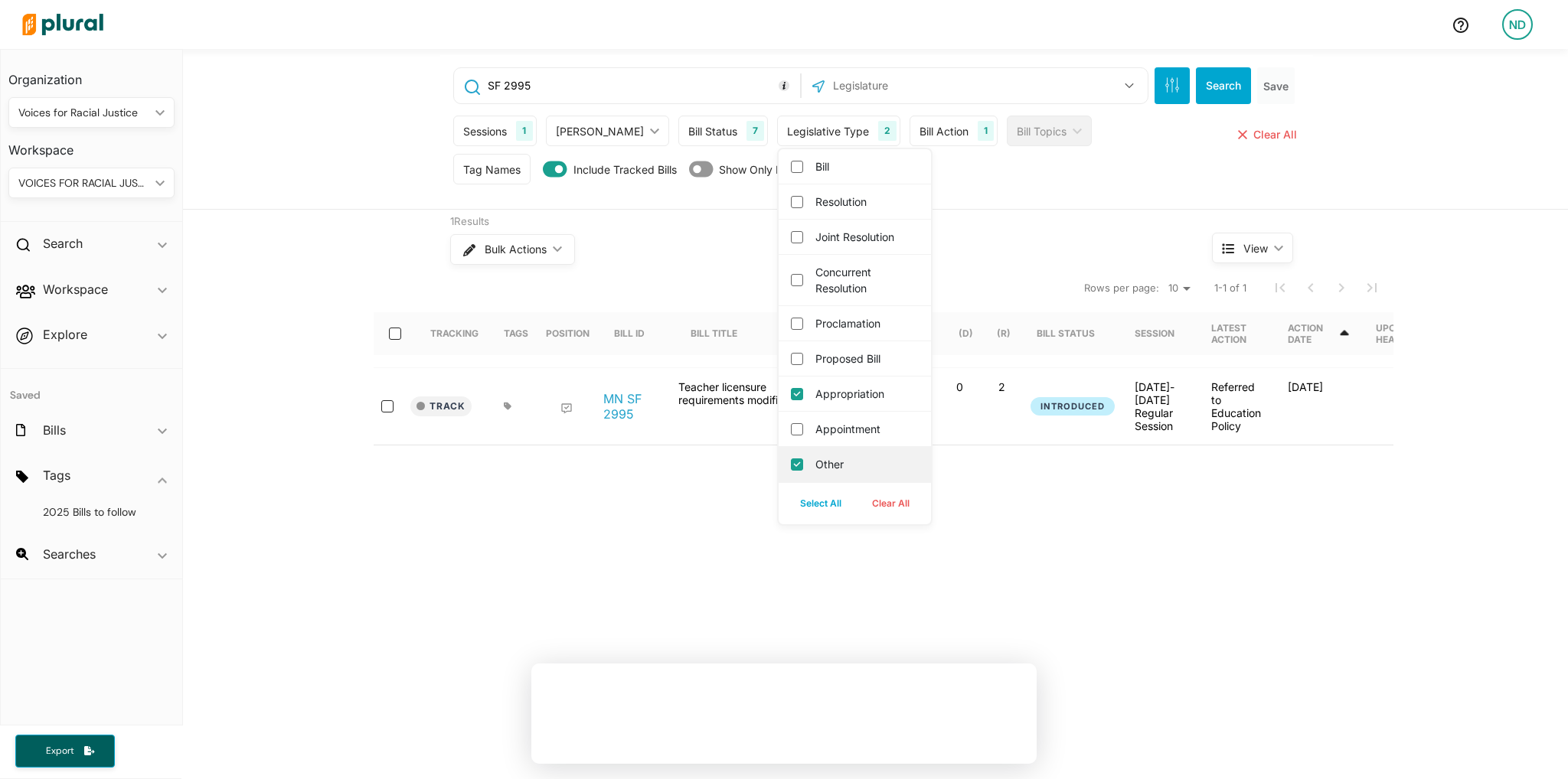
click at [791, 468] on input "Other" at bounding box center [797, 465] width 13 height 13
checkbox input "false"
click at [778, 391] on div "Appropriation" at bounding box center [854, 394] width 152 height 35
click at [778, 364] on div "Proposed Bill" at bounding box center [854, 359] width 152 height 35
click at [791, 395] on input "Appropriation" at bounding box center [797, 394] width 13 height 13
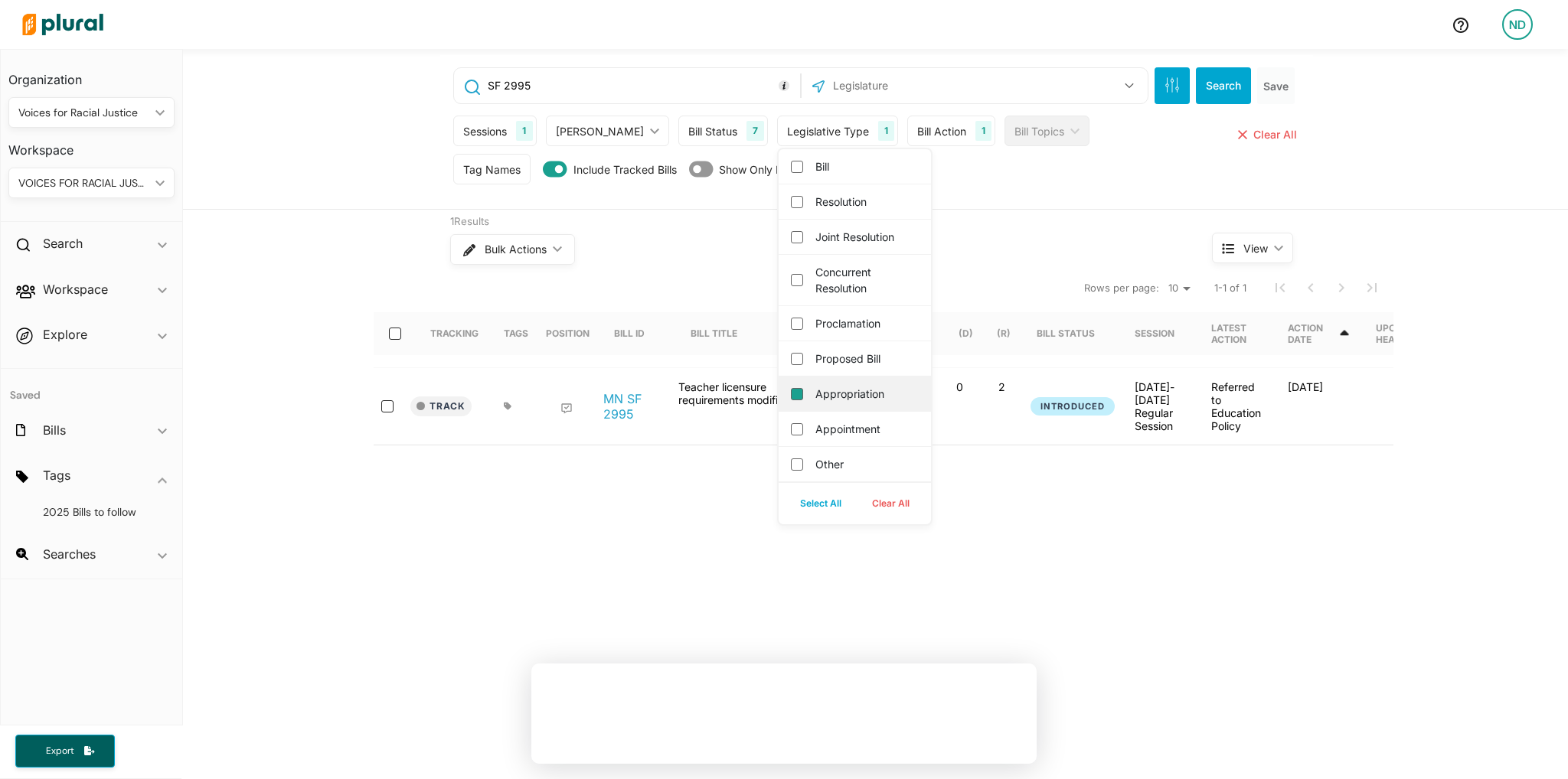
checkbox input "false"
click at [815, 468] on label "Other" at bounding box center [865, 464] width 100 height 16
click at [791, 468] on input "Other" at bounding box center [797, 465] width 13 height 13
checkbox input "true"
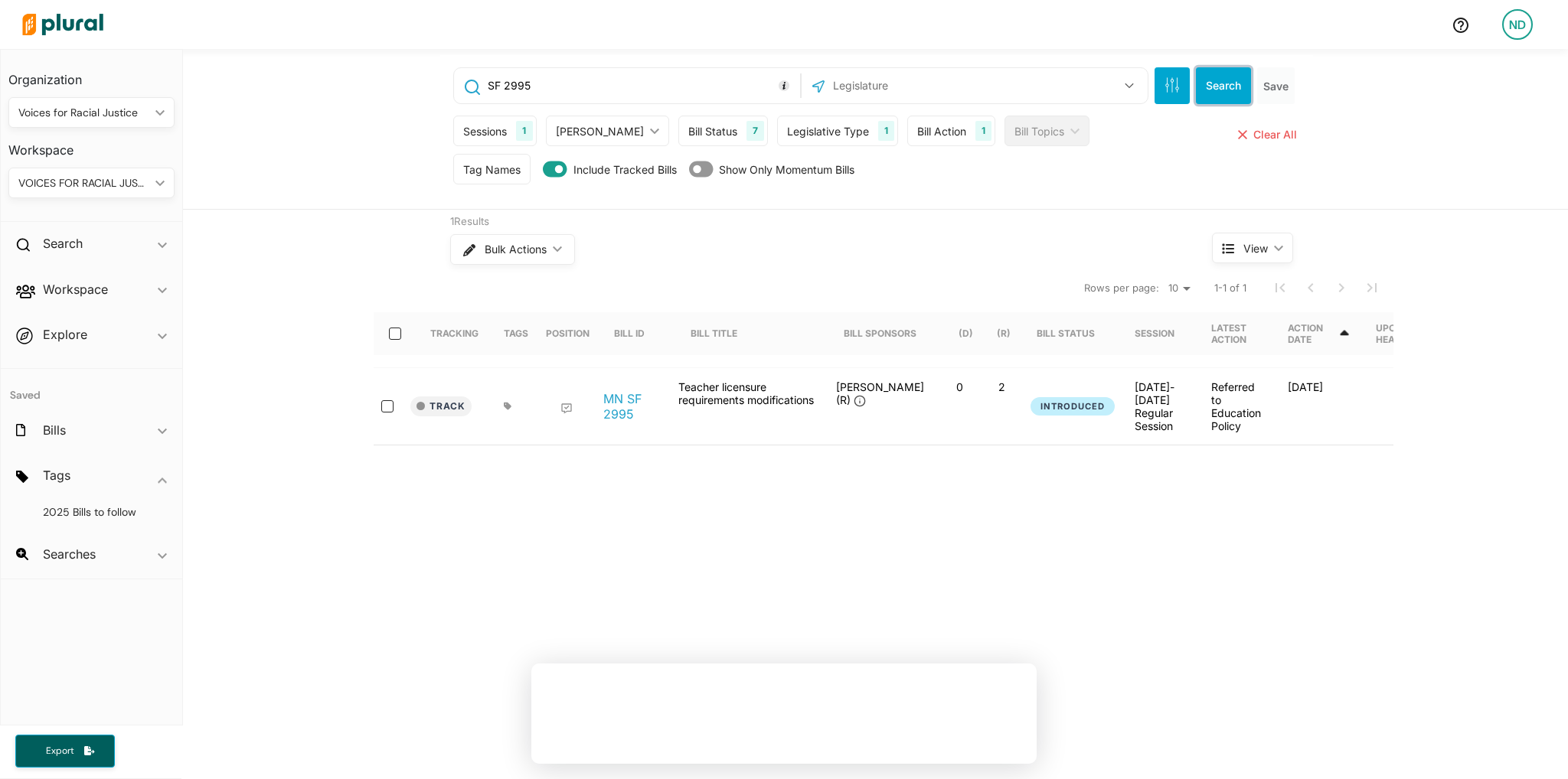
click at [1219, 83] on button "Search" at bounding box center [1223, 86] width 55 height 37
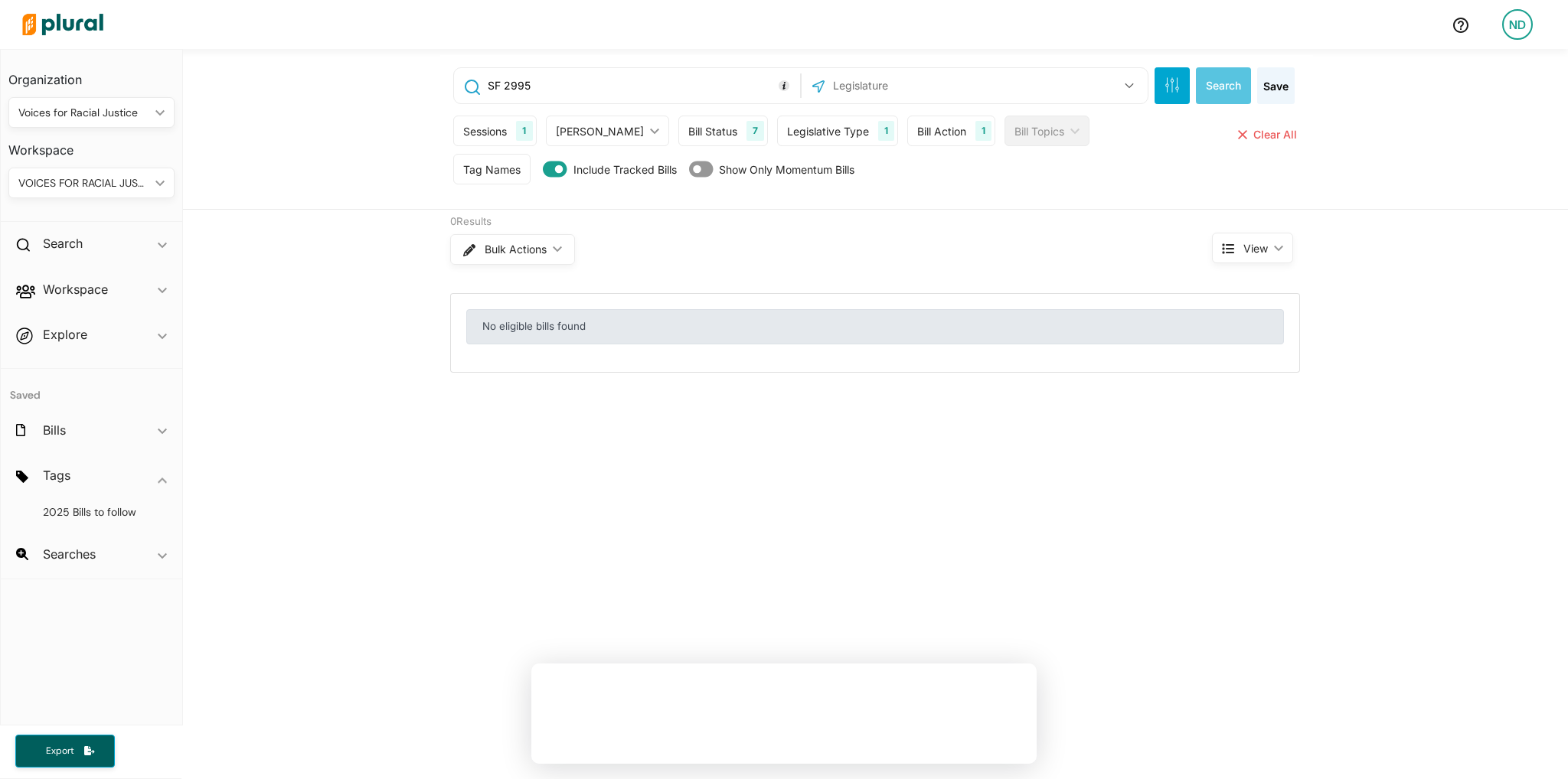
click at [601, 68] on div "SF 2995 US Congress [US_STATE] Select All Clear All" at bounding box center [801, 86] width 695 height 37
click at [596, 80] on input "SF 2995" at bounding box center [641, 86] width 310 height 29
click at [1014, 127] on div "Bill Topics" at bounding box center [1039, 132] width 50 height 16
click at [1176, 87] on icon "button" at bounding box center [1177, 87] width 3 height 3
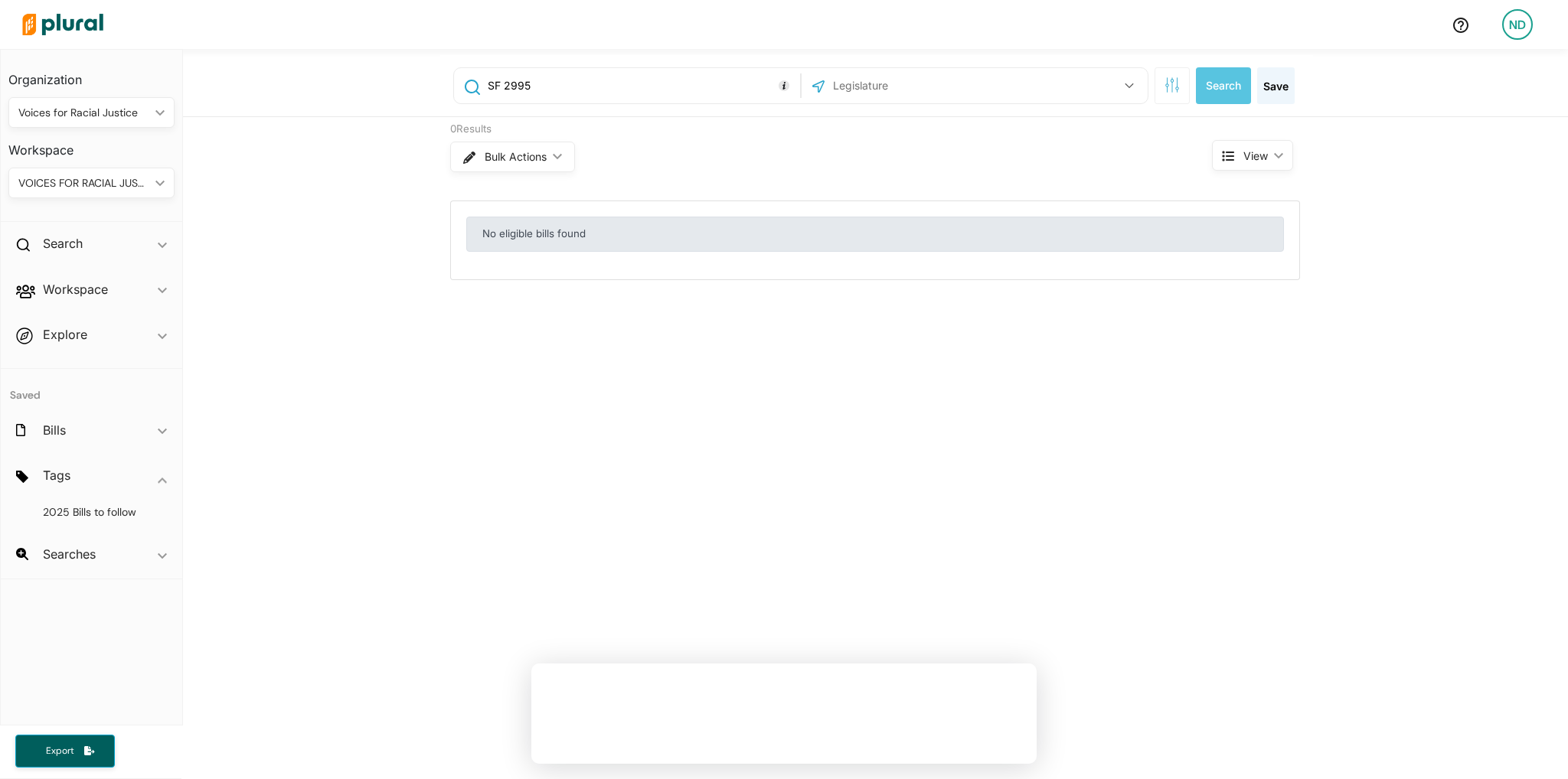
drag, startPoint x: 572, startPoint y: 91, endPoint x: 455, endPoint y: 99, distance: 117.3
click at [458, 99] on div "SF 2995" at bounding box center [627, 86] width 338 height 29
click at [55, 254] on div "Search ic_keyboard_arrow_down" at bounding box center [91, 246] width 181 height 41
click at [52, 279] on h4 "Bills" at bounding box center [95, 279] width 143 height 14
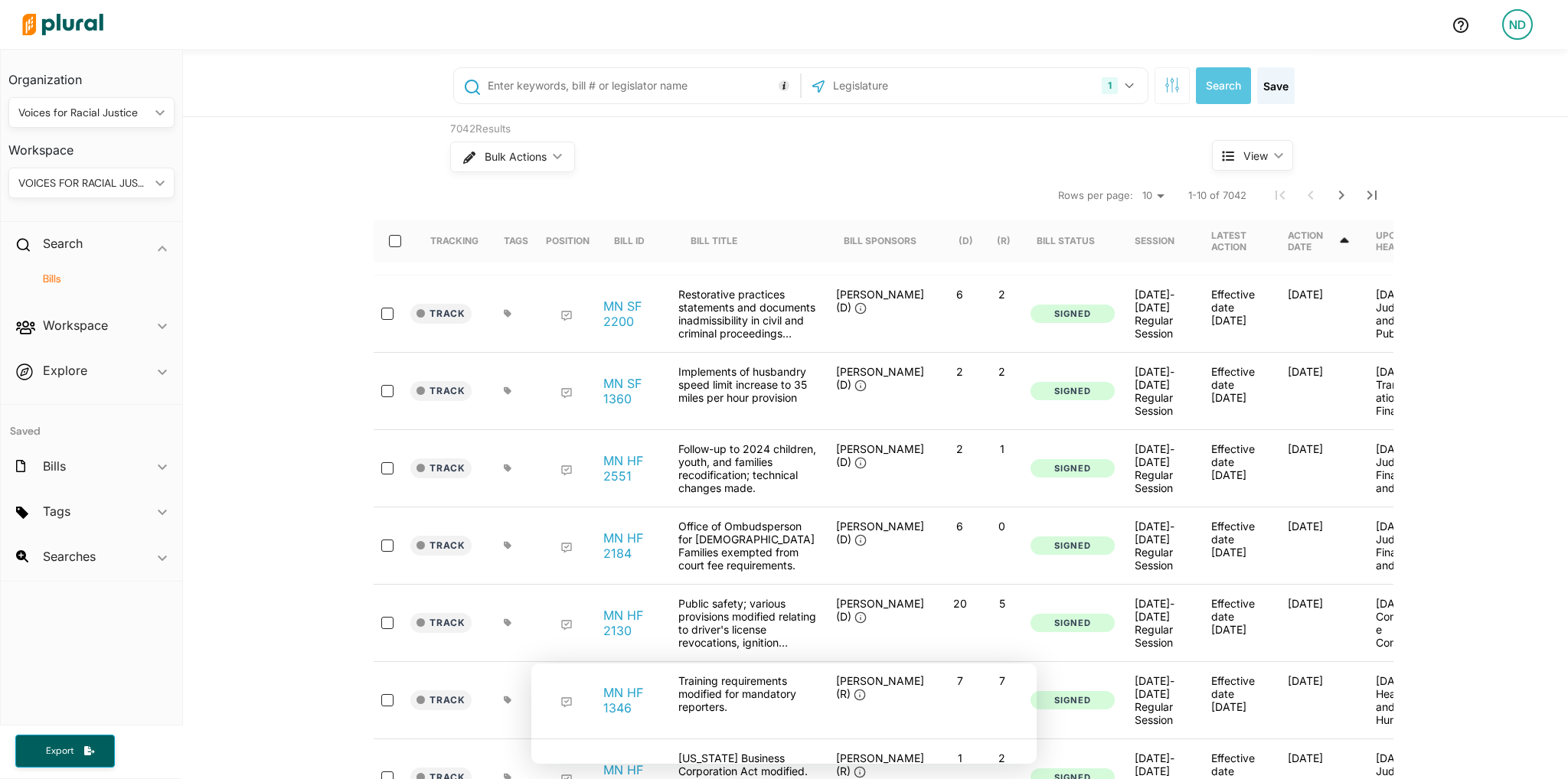
click at [601, 80] on input "text" at bounding box center [641, 86] width 310 height 29
paste input "SF 2995"
type input "SF 2995"
